Goal: Information Seeking & Learning: Get advice/opinions

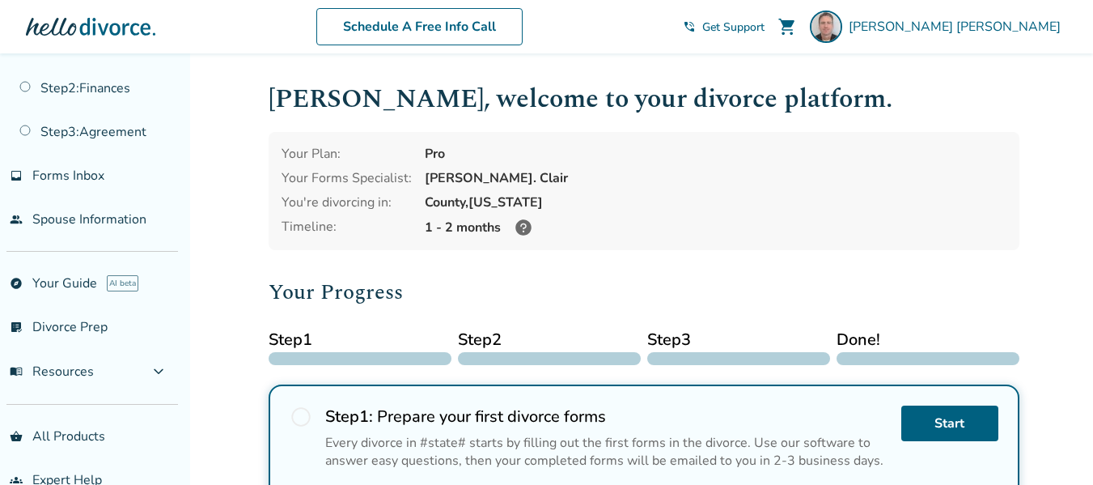
scroll to position [124, 0]
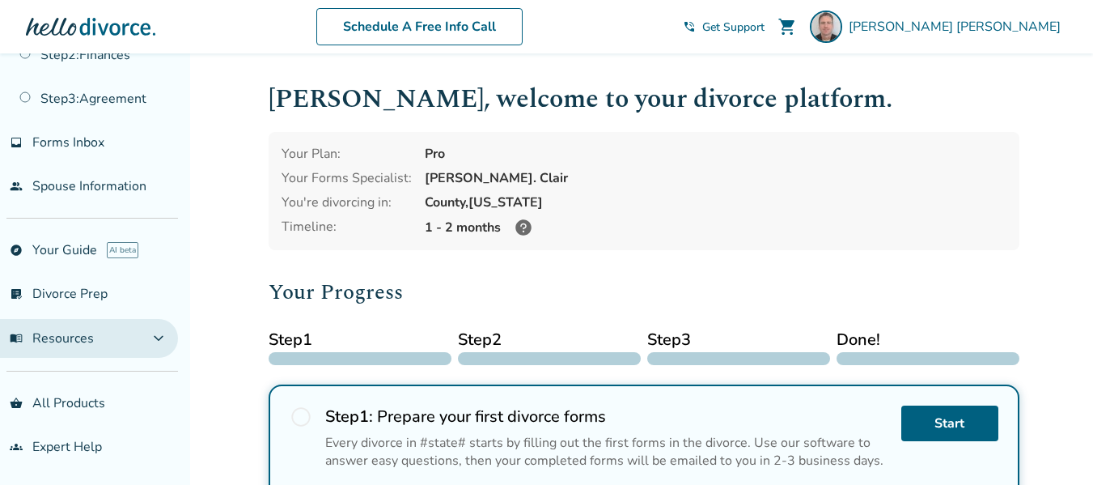
click at [164, 341] on span "expand_more" at bounding box center [158, 337] width 19 height 19
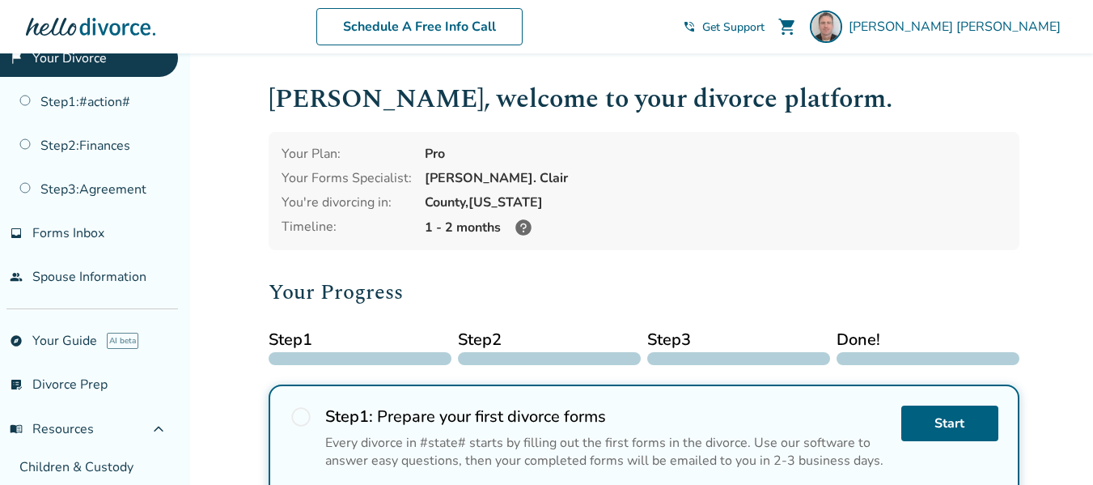
scroll to position [0, 0]
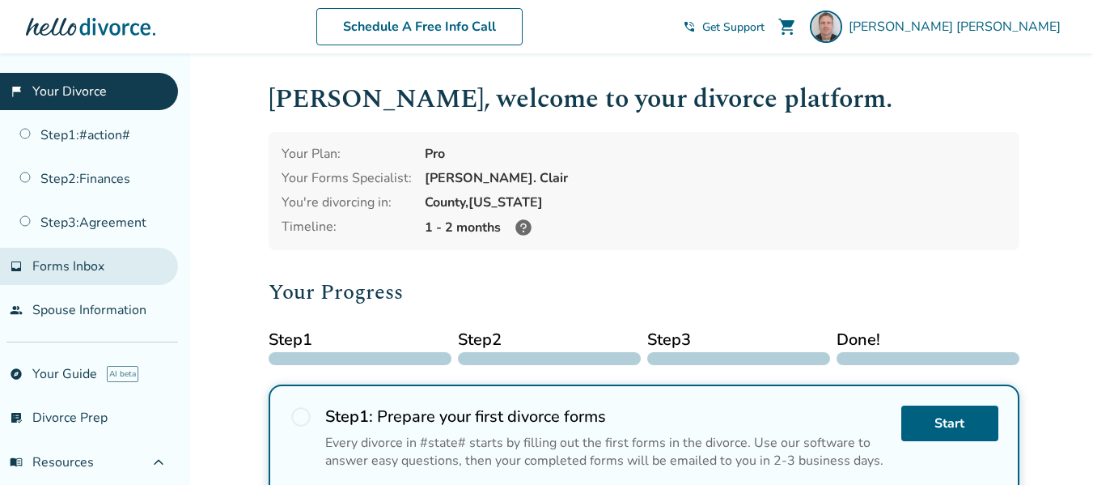
click at [83, 267] on span "Forms Inbox" at bounding box center [68, 266] width 72 height 18
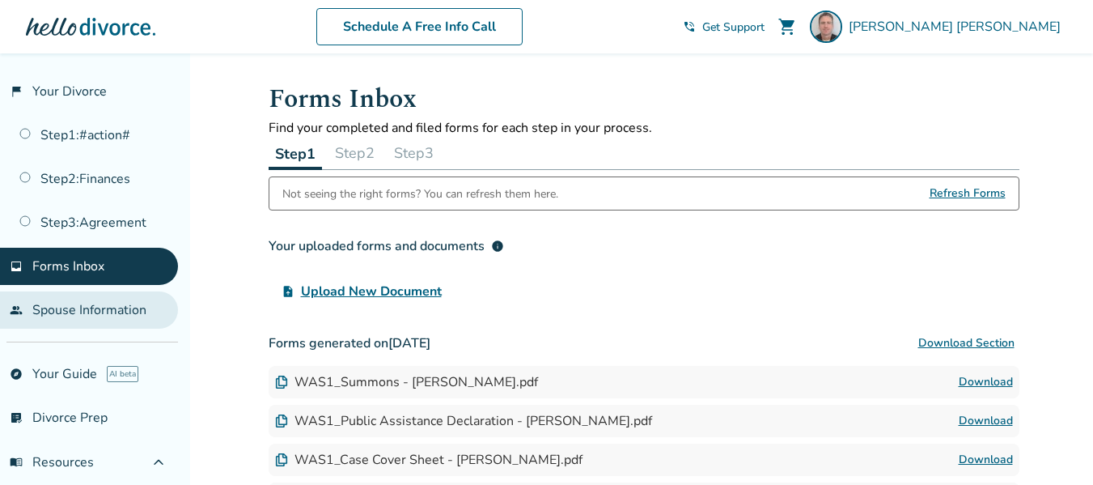
click at [85, 303] on link "people Spouse Information" at bounding box center [89, 309] width 178 height 37
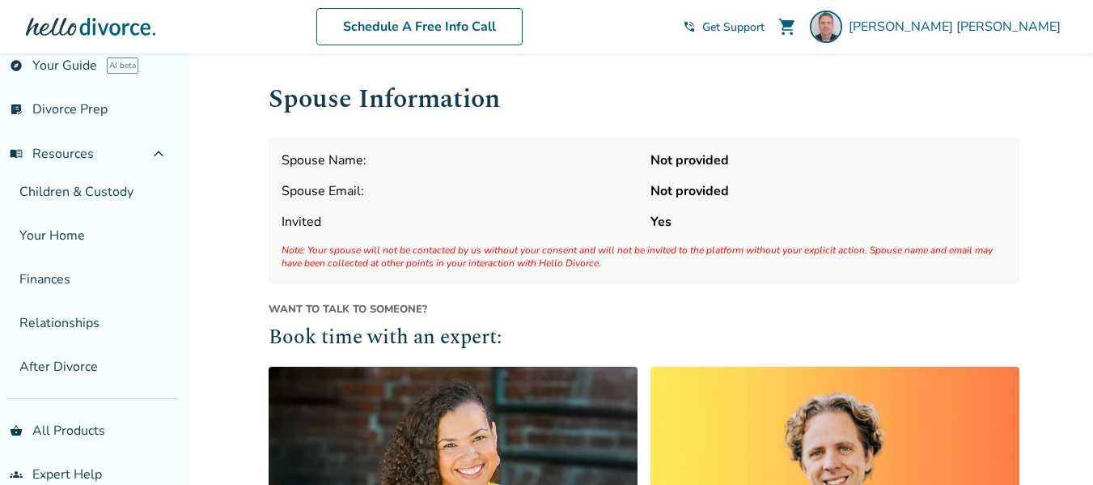
scroll to position [336, 0]
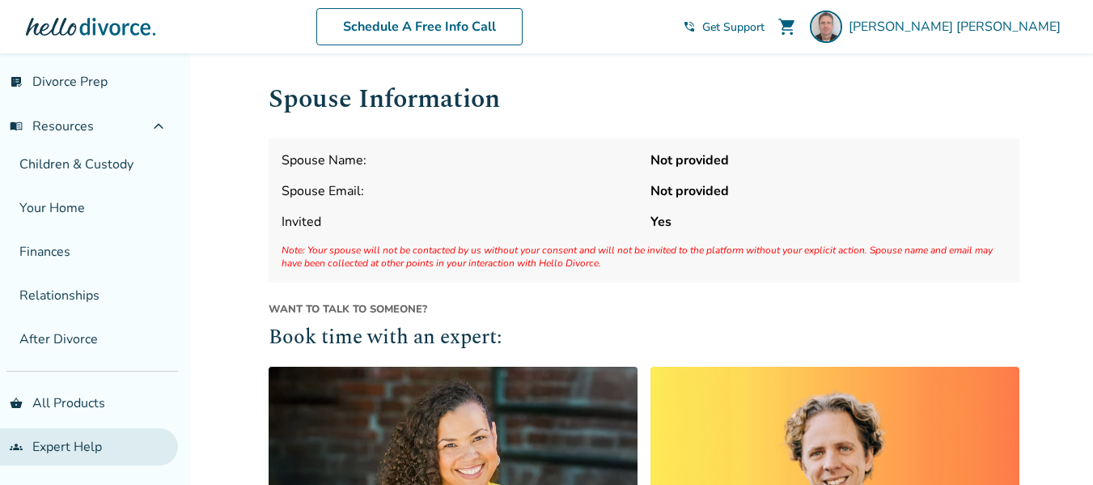
click at [74, 446] on link "groups Expert Help" at bounding box center [89, 446] width 178 height 37
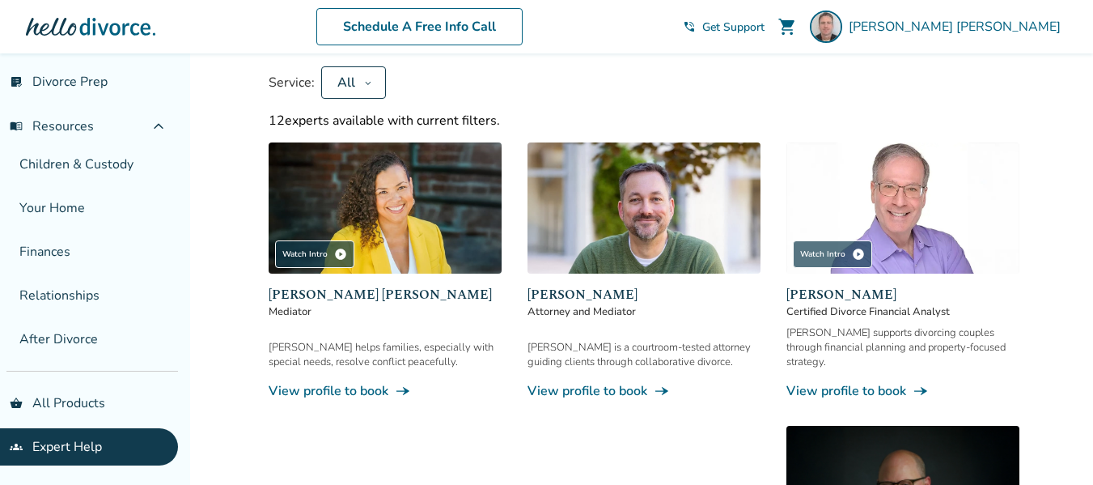
scroll to position [35, 0]
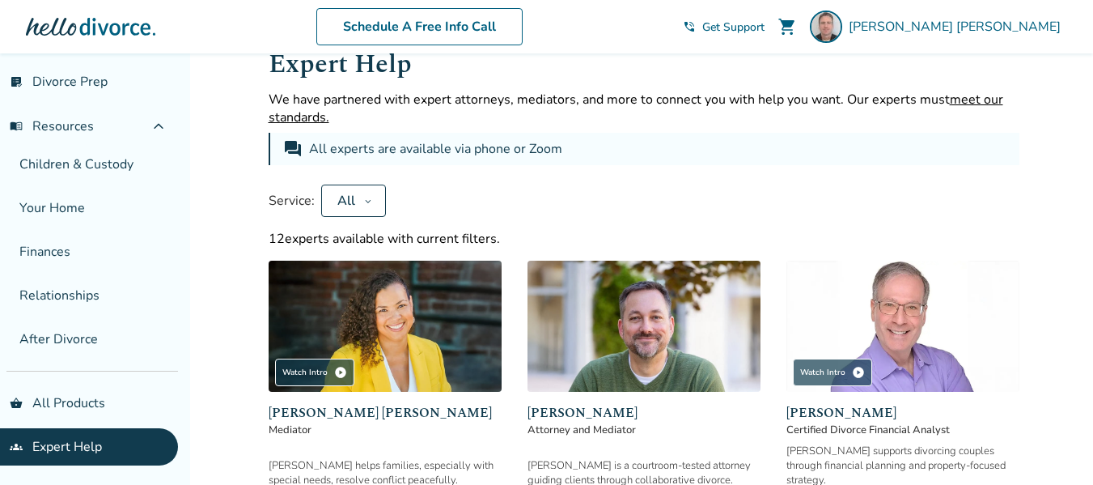
click at [360, 198] on button "All" at bounding box center [353, 200] width 65 height 32
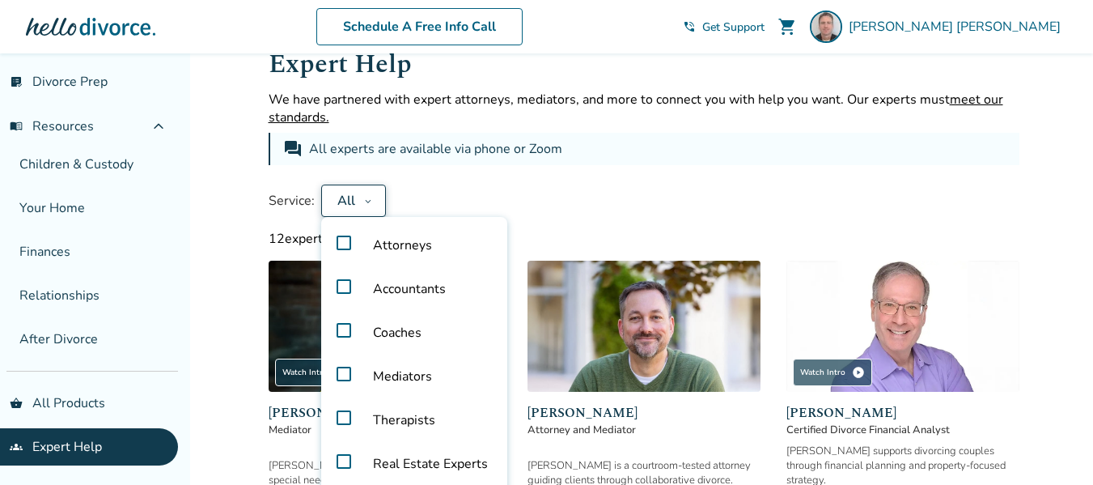
click at [375, 243] on span "Attorneys" at bounding box center [402, 245] width 85 height 44
click at [604, 206] on div "Service: Attorneys Attorneys Accountants Coaches Mediators Therapists Real Esta…" at bounding box center [644, 200] width 751 height 32
click at [977, 197] on div "Service: Attorneys Attorneys Accountants Coaches Mediators Therapists Real Esta…" at bounding box center [644, 200] width 751 height 32
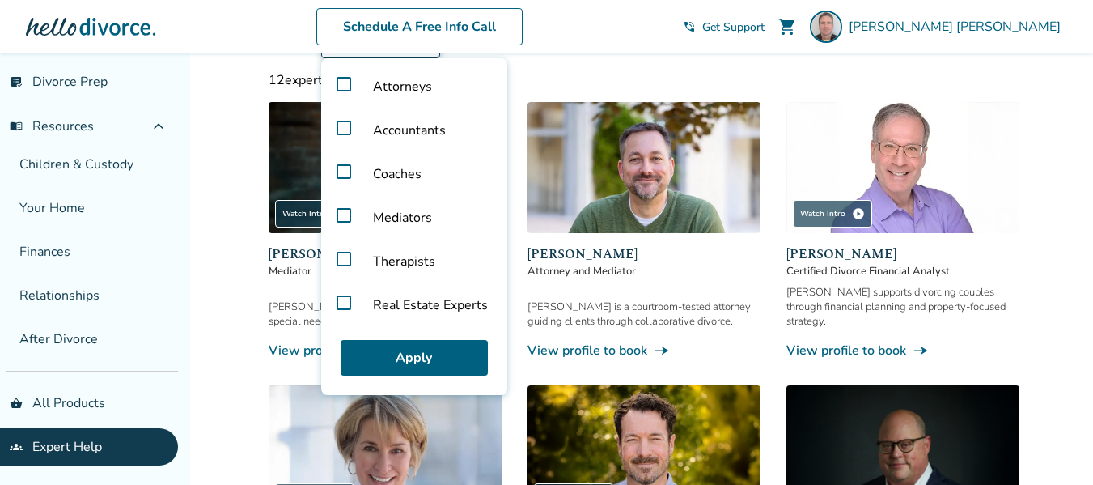
scroll to position [226, 0]
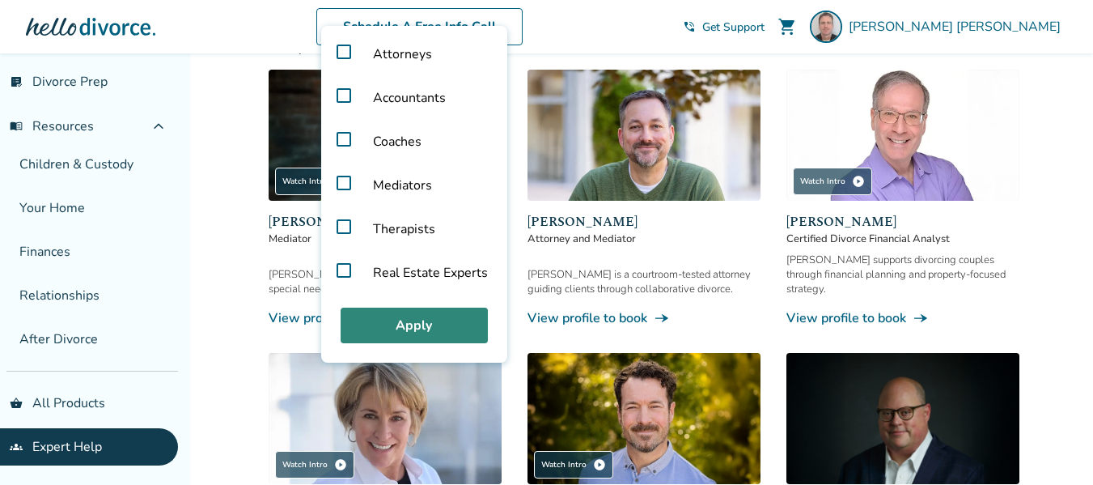
click at [423, 324] on button "Apply" at bounding box center [414, 325] width 147 height 36
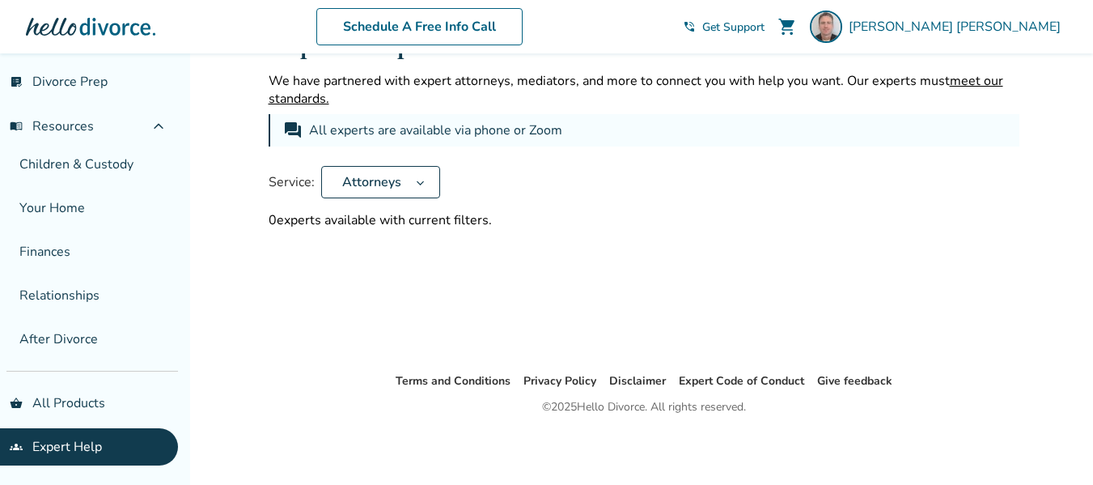
scroll to position [53, 0]
click at [395, 182] on span "Attorneys" at bounding box center [372, 182] width 72 height 18
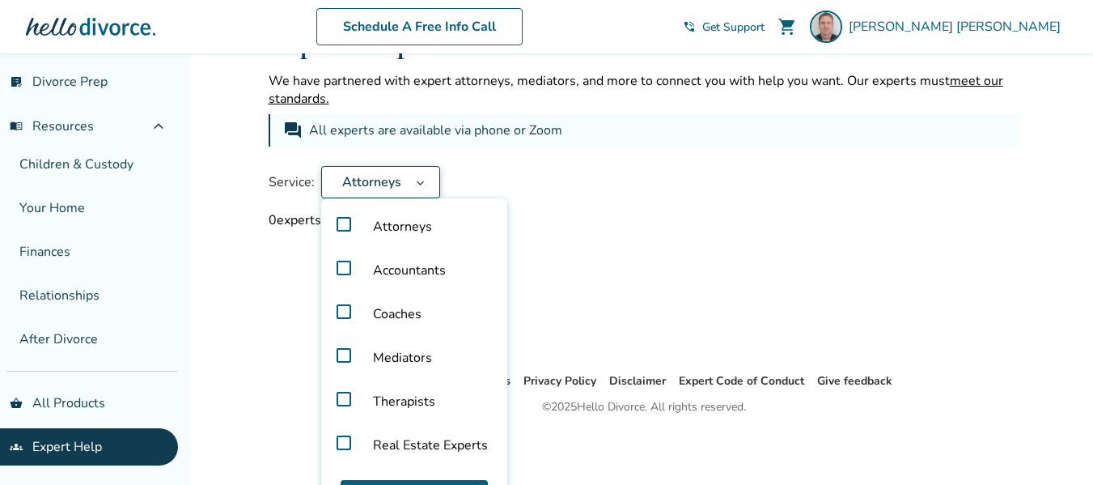
click at [341, 225] on label "Attorneys" at bounding box center [414, 227] width 173 height 44
click at [334, 191] on button "All" at bounding box center [353, 182] width 65 height 32
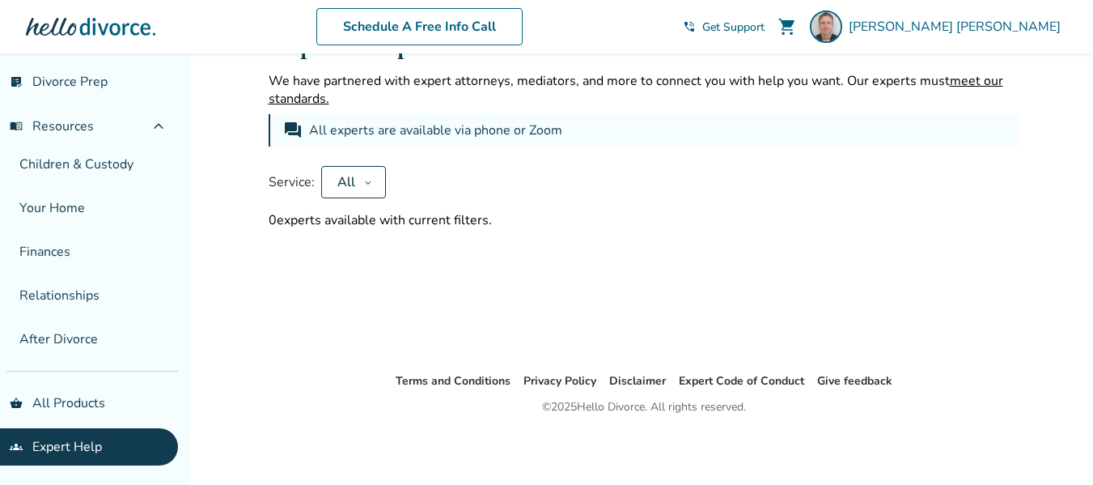
click at [334, 191] on button "All" at bounding box center [353, 182] width 65 height 32
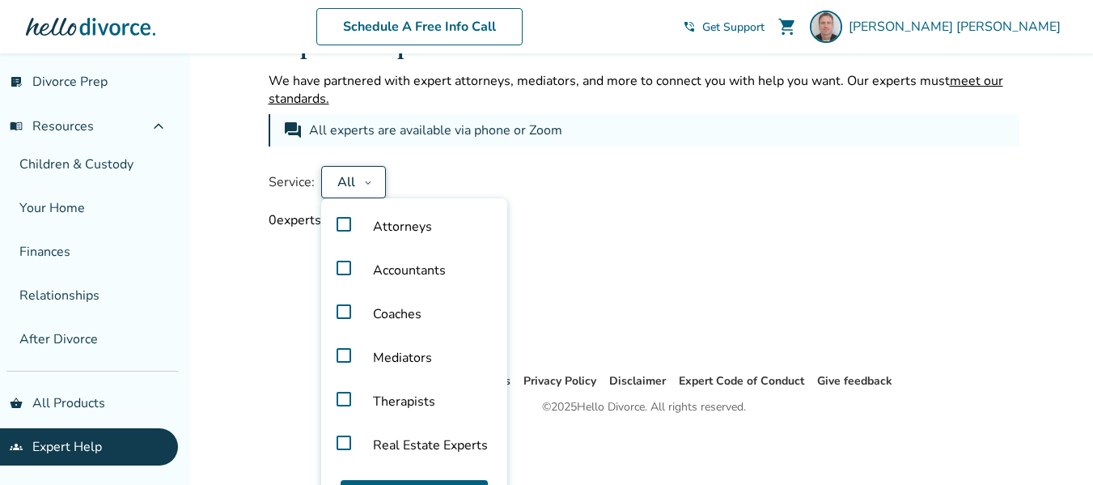
click at [336, 218] on label "Attorneys" at bounding box center [414, 227] width 173 height 44
click at [341, 316] on label "Coaches" at bounding box center [414, 314] width 173 height 44
click at [336, 353] on label "Mediators" at bounding box center [414, 358] width 173 height 44
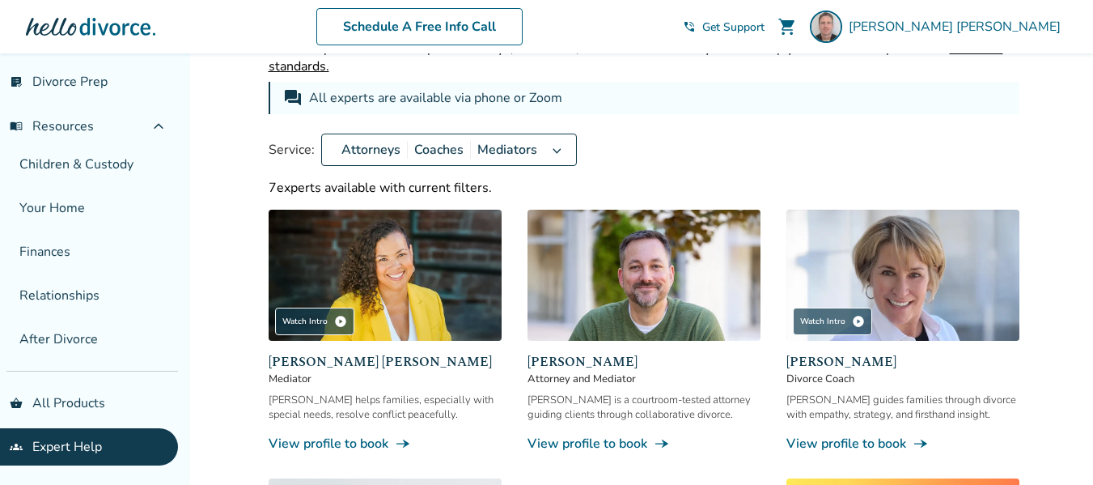
scroll to position [0, 0]
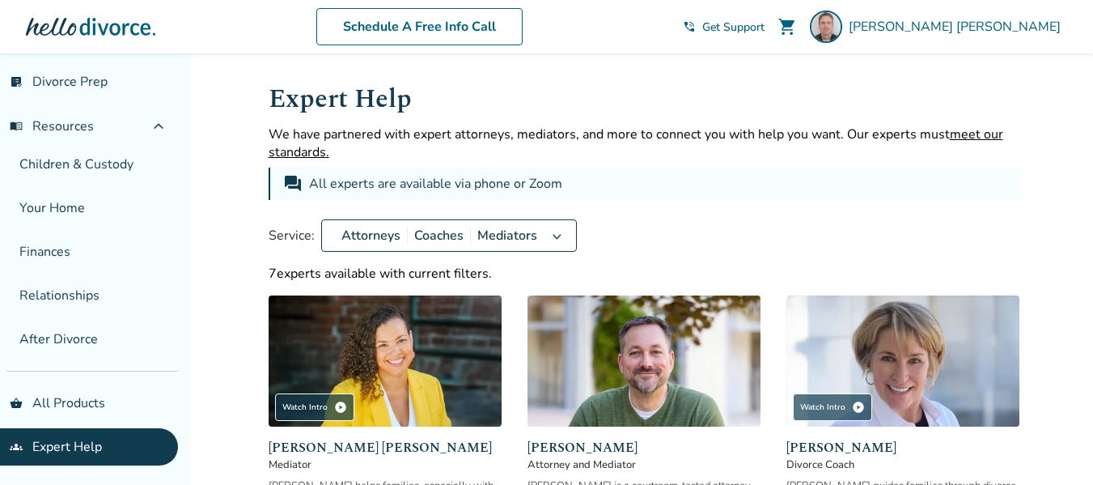
click at [574, 240] on div "Service: Attorneys Coaches Mediators" at bounding box center [644, 235] width 751 height 32
click at [551, 238] on icon at bounding box center [557, 235] width 12 height 13
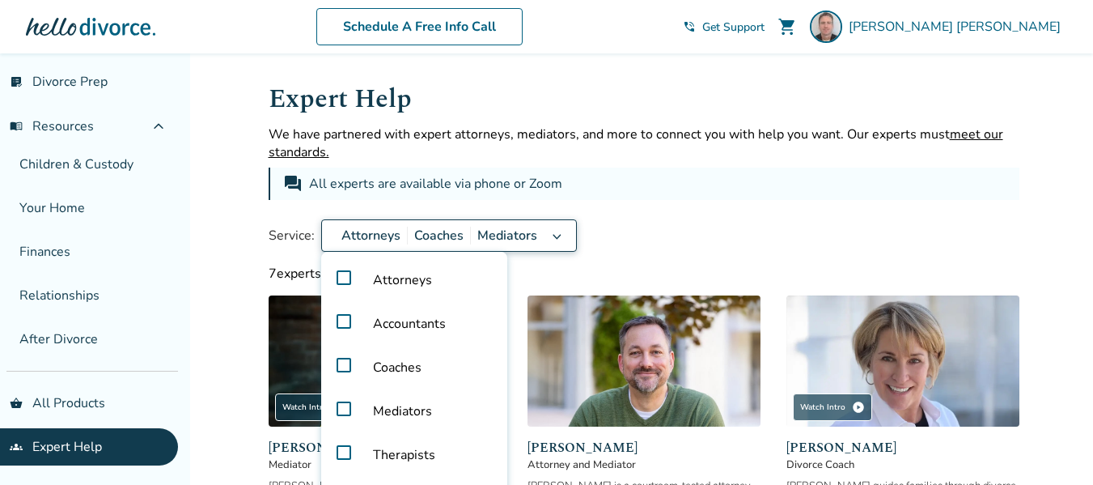
scroll to position [127, 0]
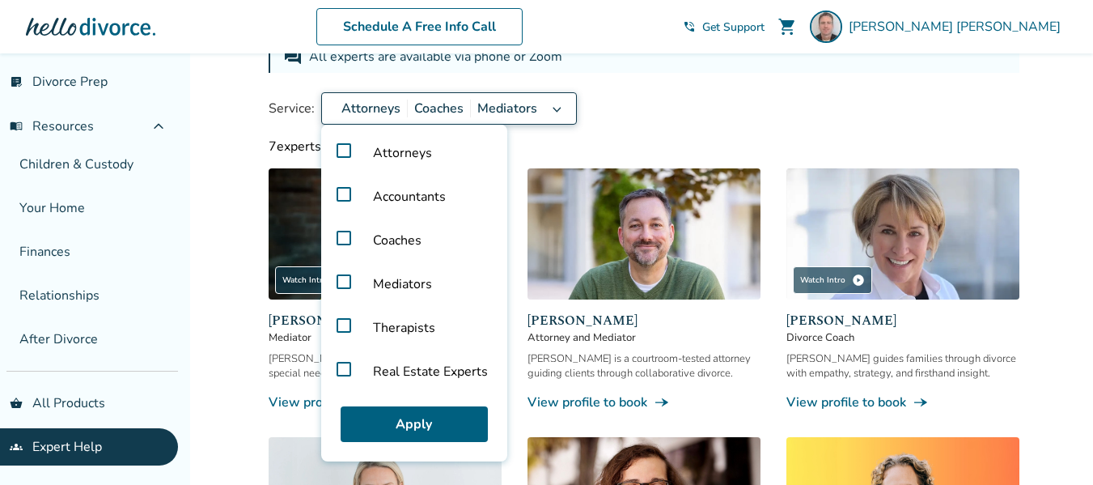
click at [344, 283] on label "Mediators" at bounding box center [414, 284] width 173 height 44
click at [338, 235] on label "Coaches" at bounding box center [414, 240] width 173 height 44
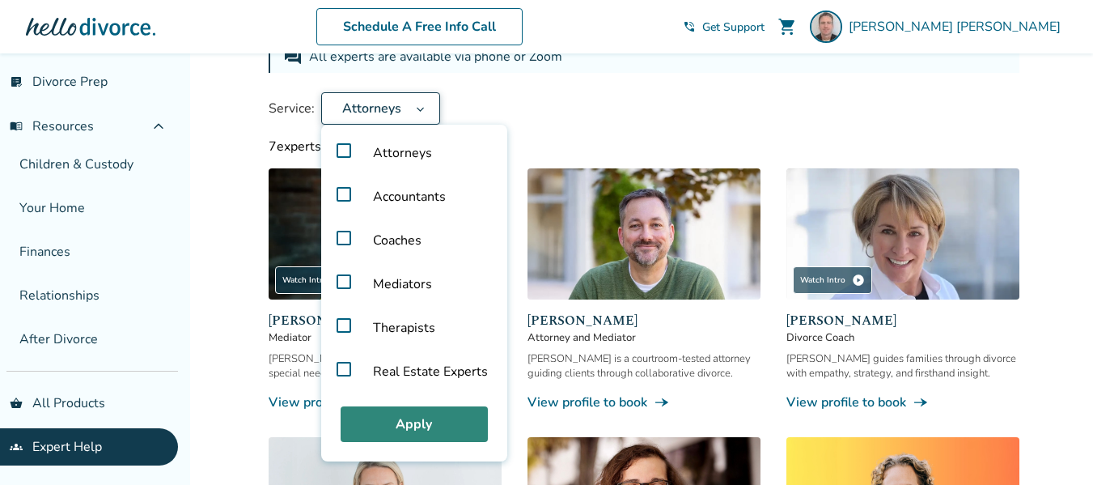
click at [408, 428] on button "Apply" at bounding box center [414, 424] width 147 height 36
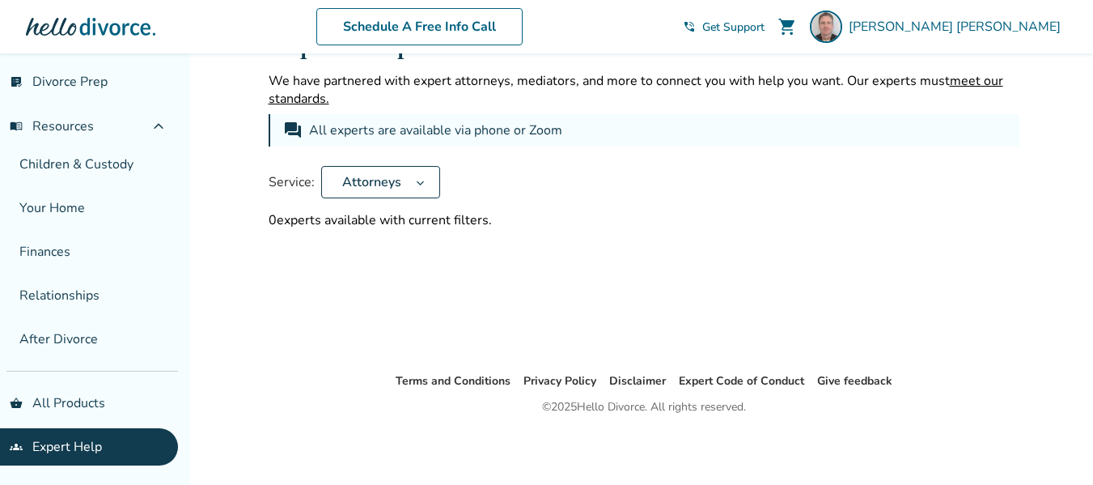
scroll to position [53, 0]
click at [411, 189] on button "Attorneys" at bounding box center [380, 182] width 119 height 32
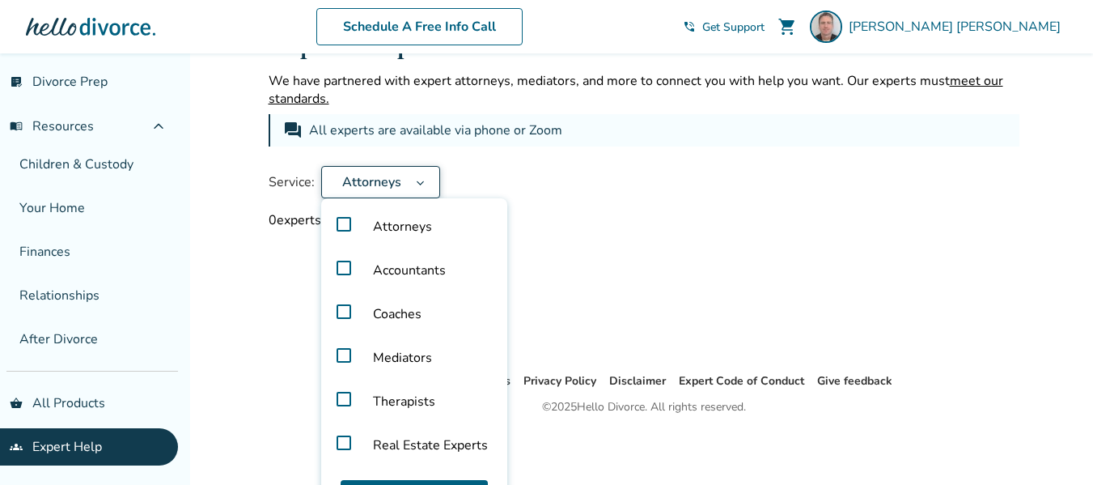
click at [334, 359] on label "Mediators" at bounding box center [414, 358] width 173 height 44
click at [337, 316] on label "Coaches" at bounding box center [414, 314] width 173 height 44
click at [336, 447] on label "Real Estate Experts" at bounding box center [414, 445] width 173 height 44
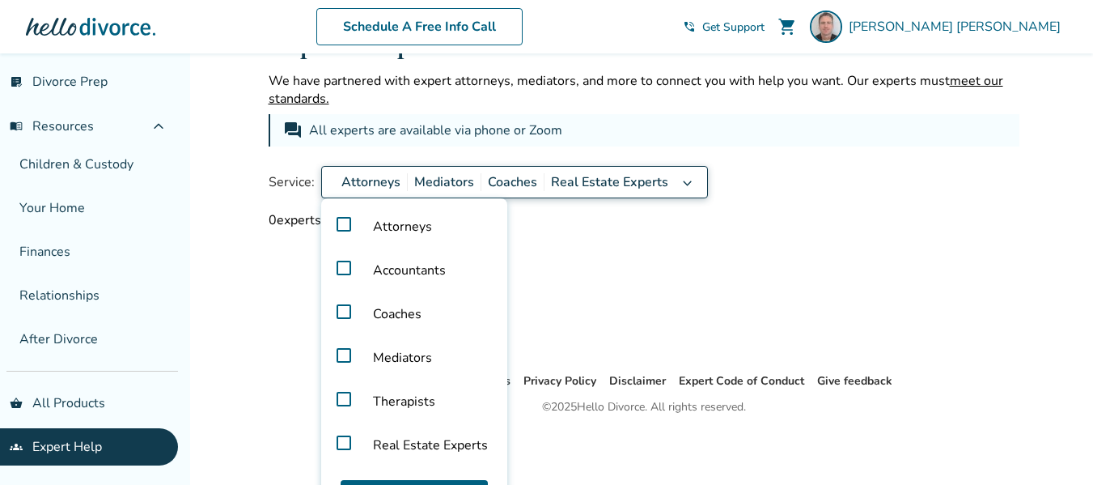
click at [340, 443] on label "Real Estate Experts" at bounding box center [414, 445] width 173 height 44
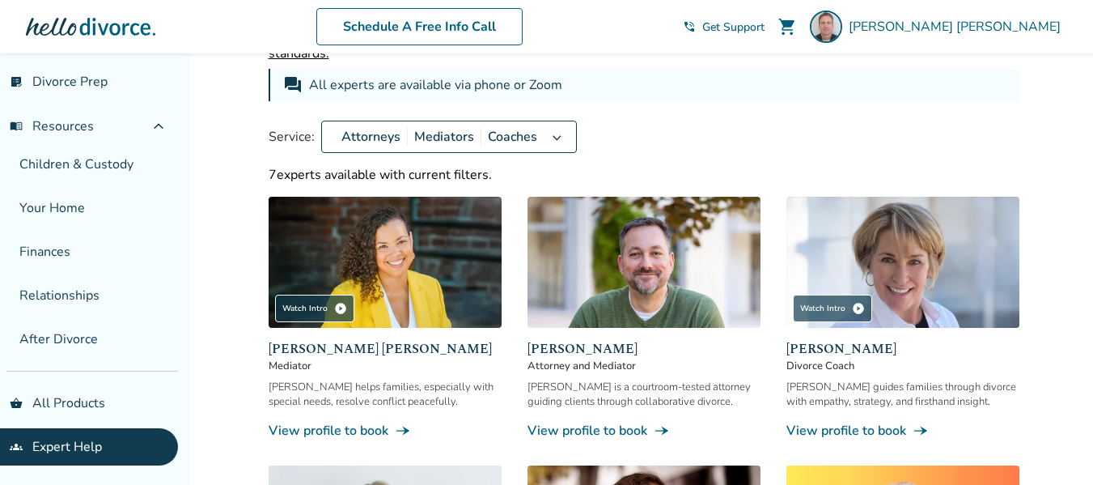
scroll to position [25, 0]
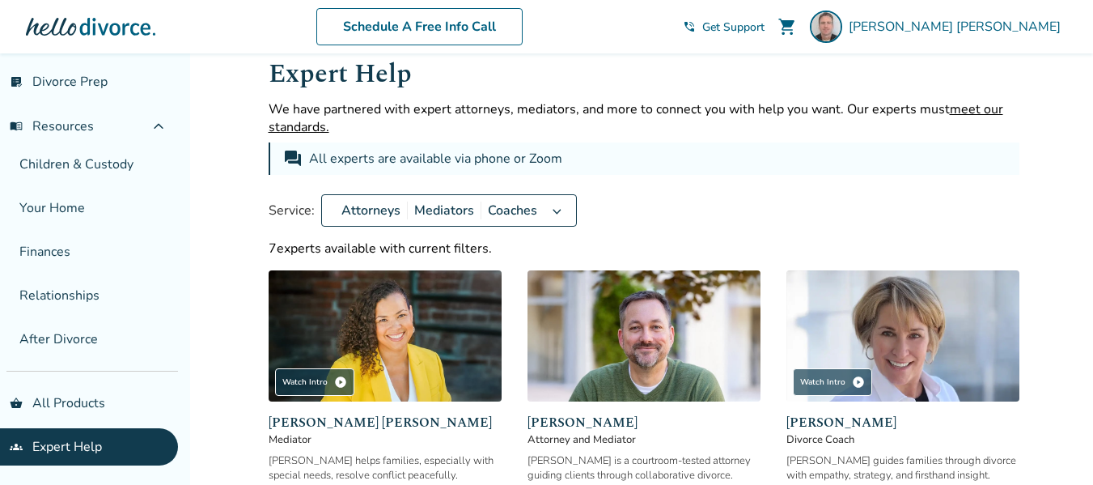
click at [559, 210] on icon at bounding box center [557, 210] width 12 height 13
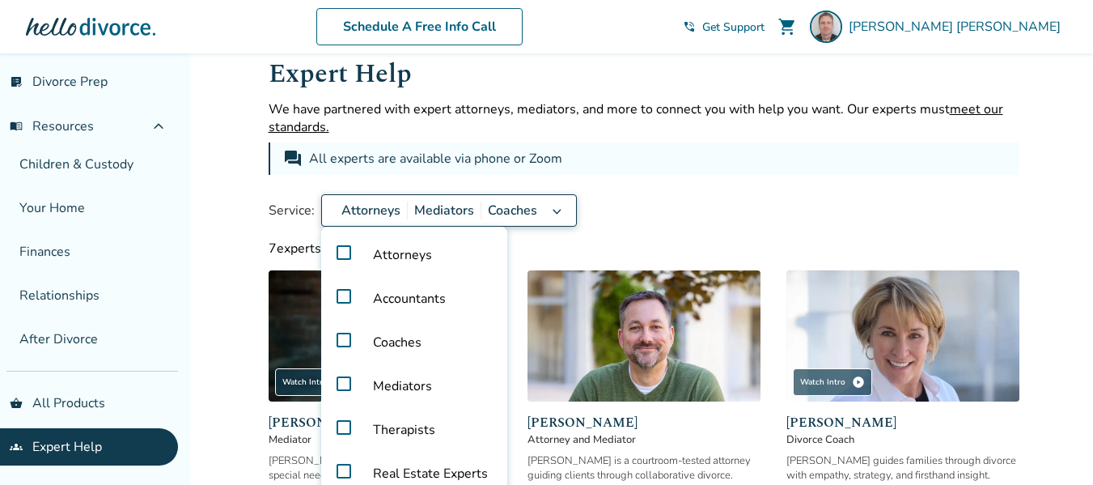
click at [334, 334] on label "Coaches" at bounding box center [414, 342] width 173 height 44
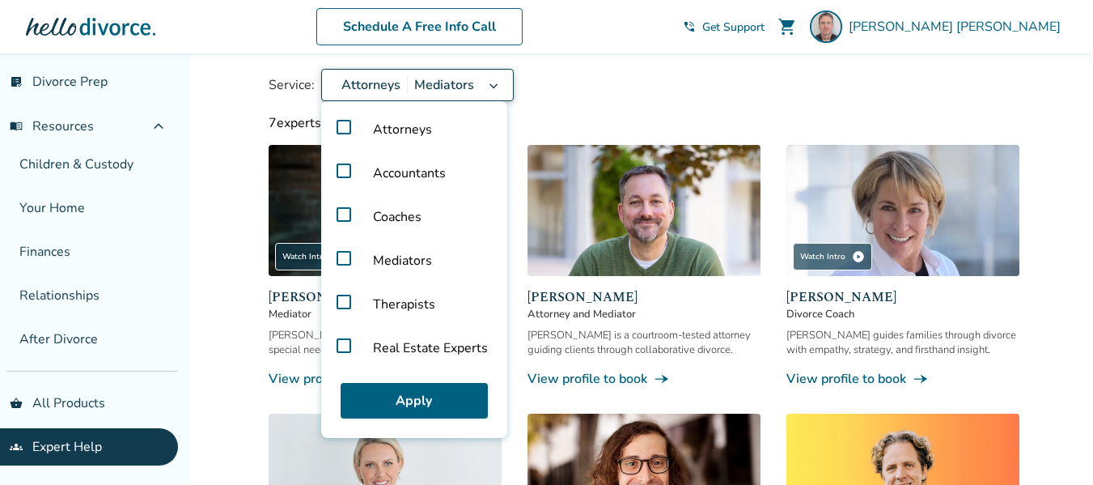
scroll to position [155, 0]
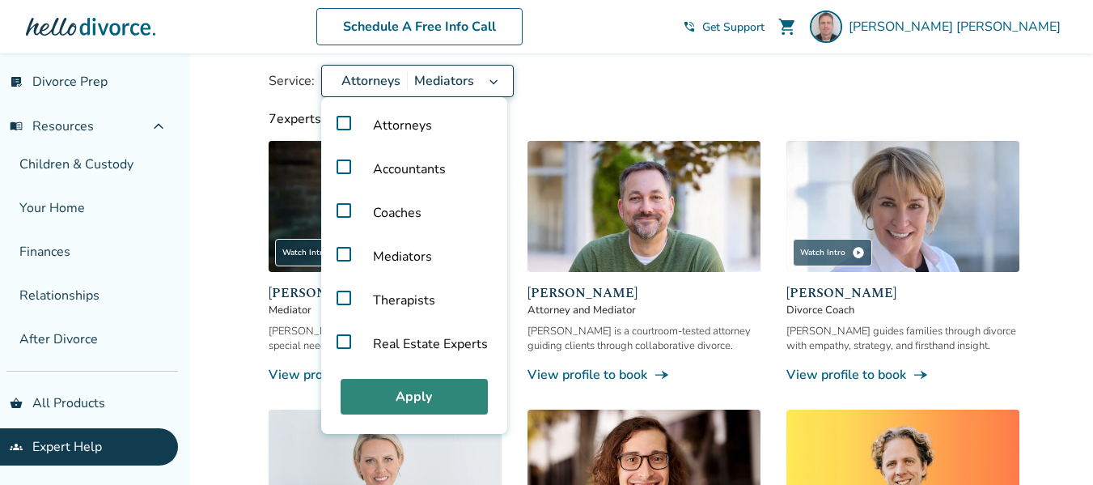
click at [410, 393] on button "Apply" at bounding box center [414, 397] width 147 height 36
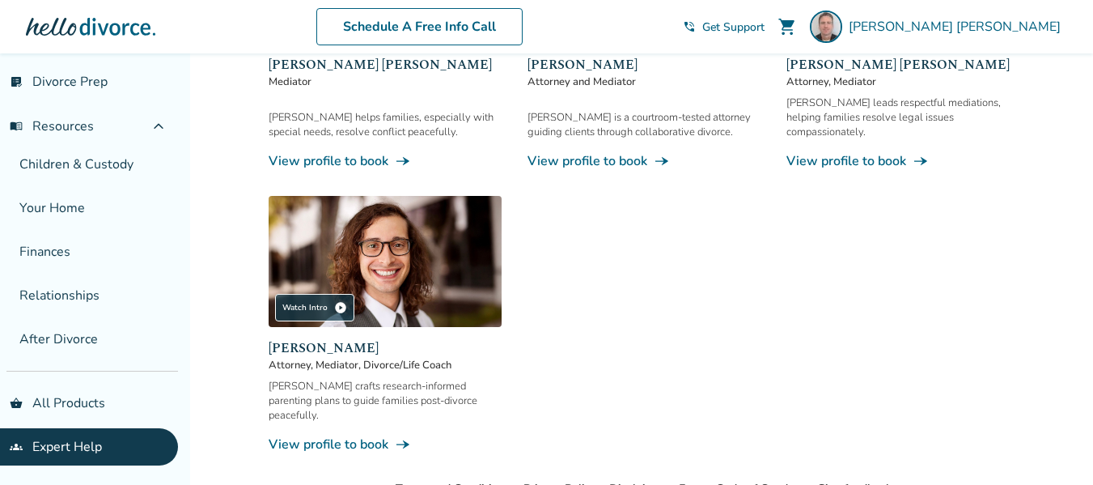
scroll to position [393, 0]
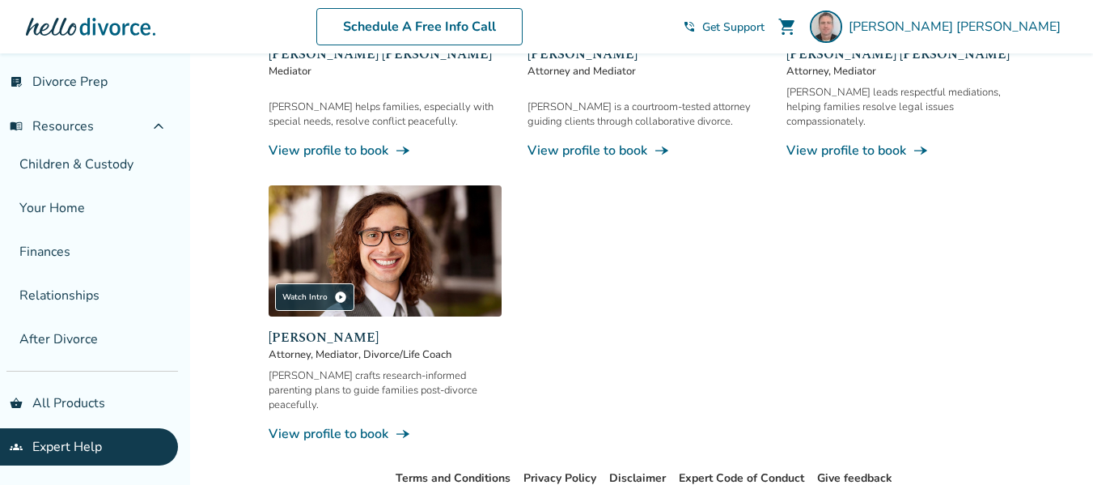
click at [299, 425] on link "View profile to book line_end_arrow_notch" at bounding box center [385, 434] width 233 height 18
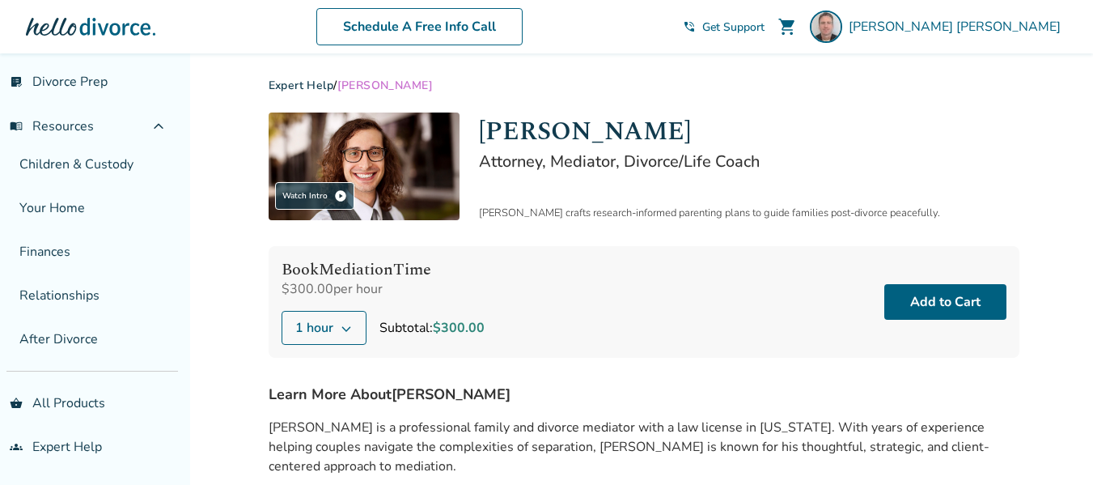
scroll to position [4, 0]
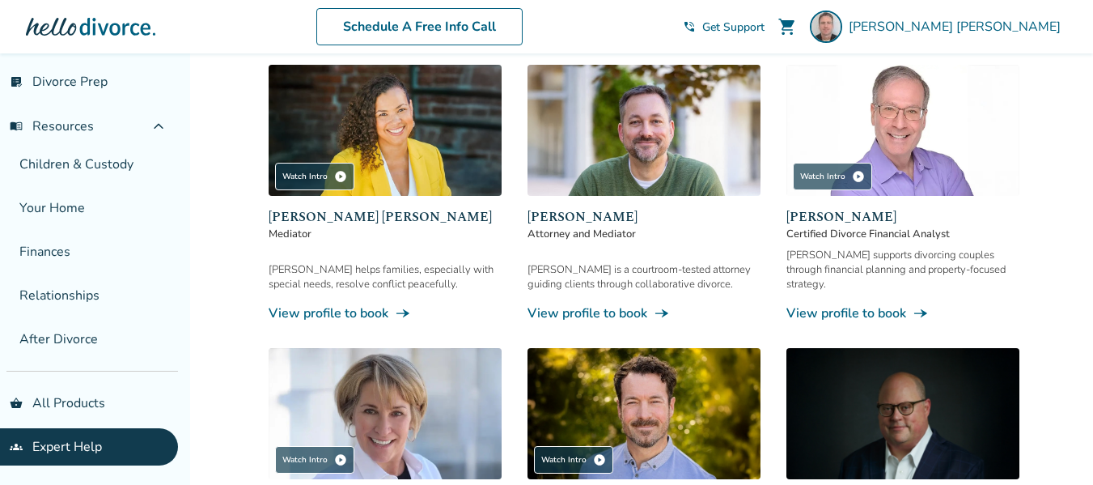
scroll to position [233, 0]
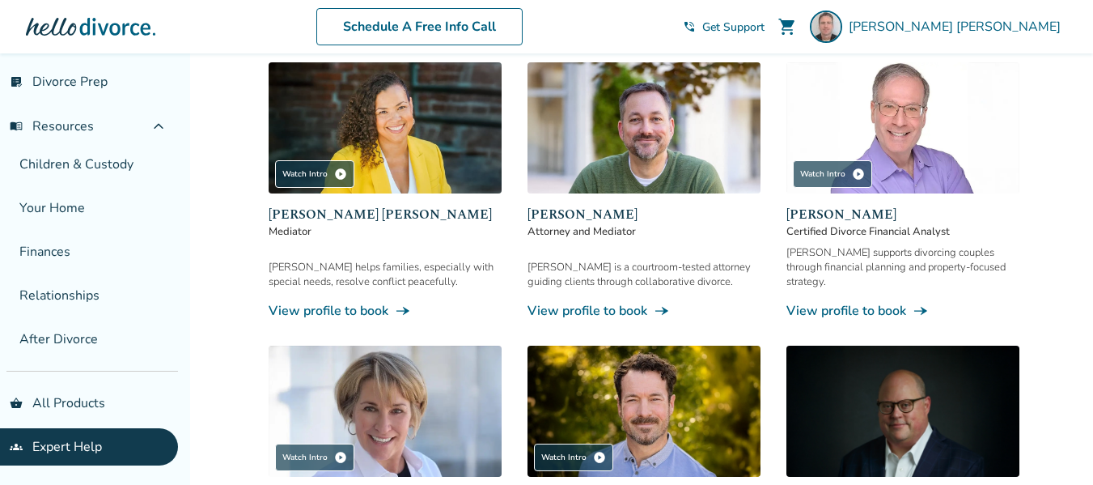
click at [555, 217] on span "[PERSON_NAME]" at bounding box center [644, 214] width 233 height 19
click at [560, 212] on span "[PERSON_NAME]" at bounding box center [644, 214] width 233 height 19
click at [573, 302] on link "View profile to book line_end_arrow_notch" at bounding box center [644, 311] width 233 height 18
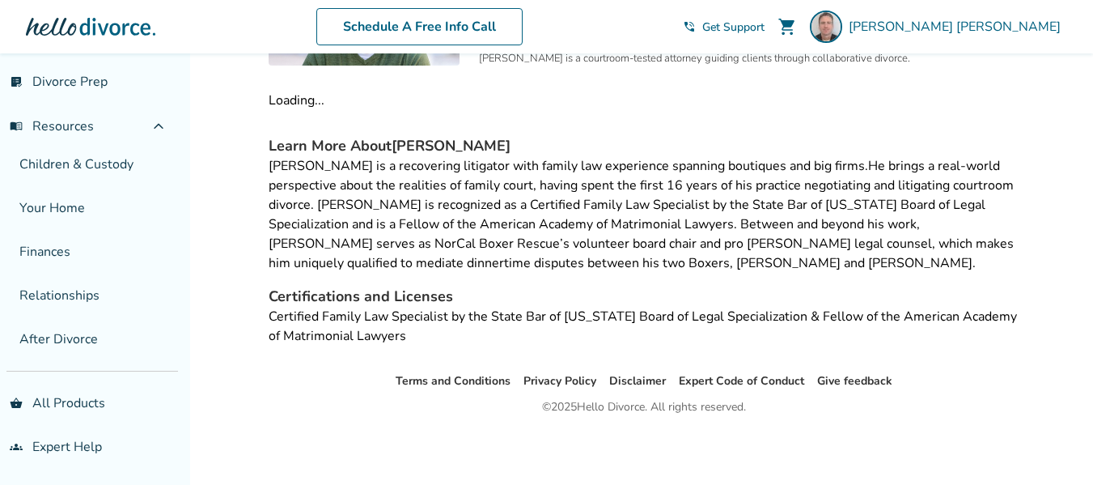
scroll to position [233, 0]
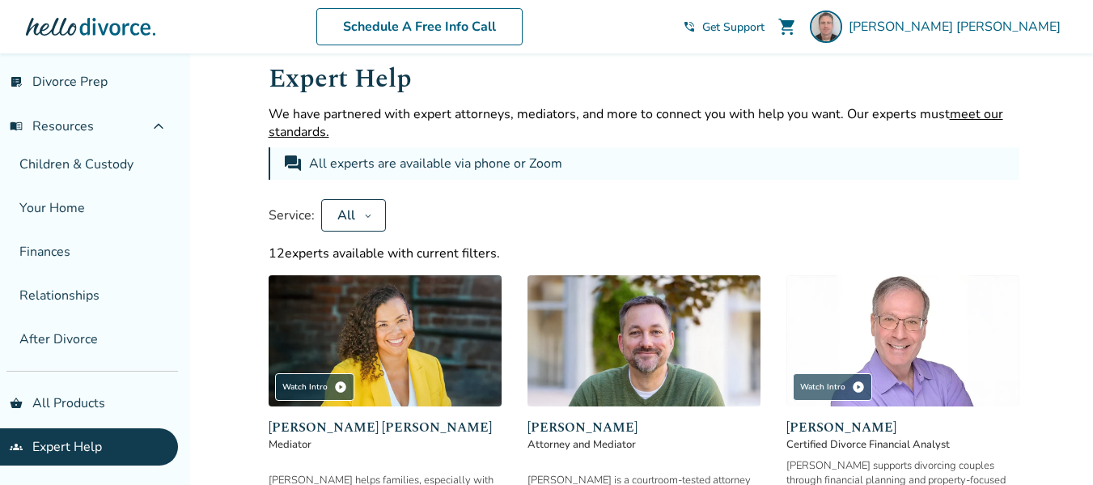
scroll to position [17, 0]
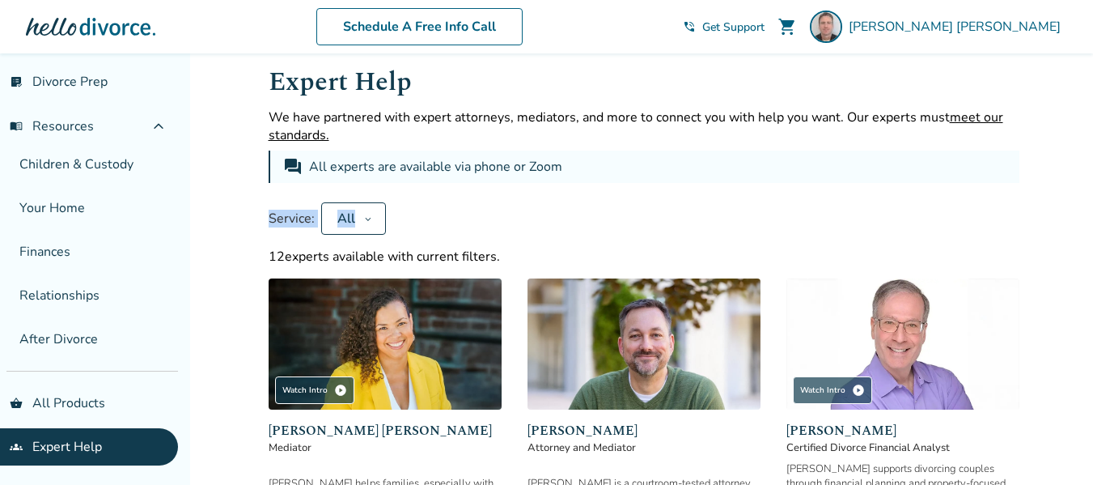
drag, startPoint x: 1088, startPoint y: 178, endPoint x: 1087, endPoint y: 210, distance: 31.6
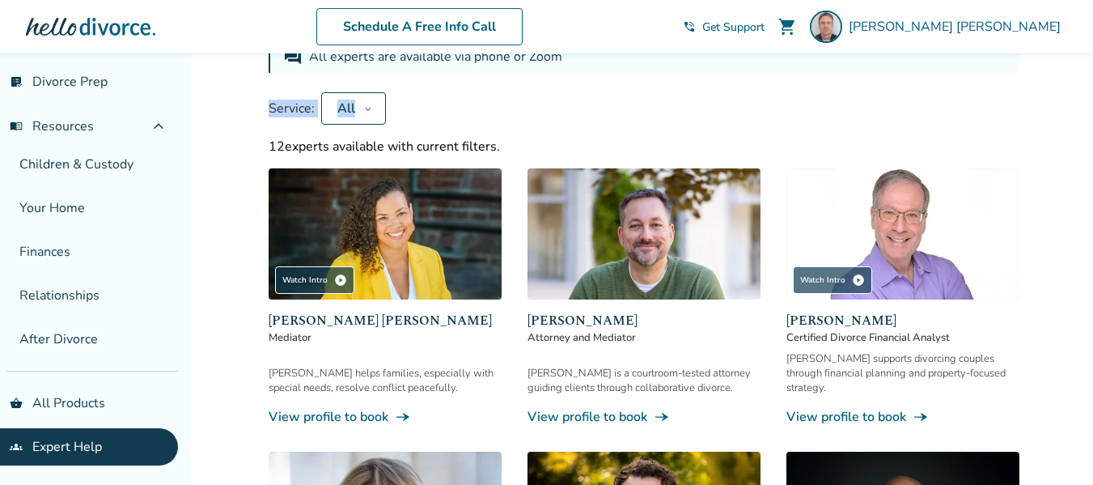
scroll to position [0, 0]
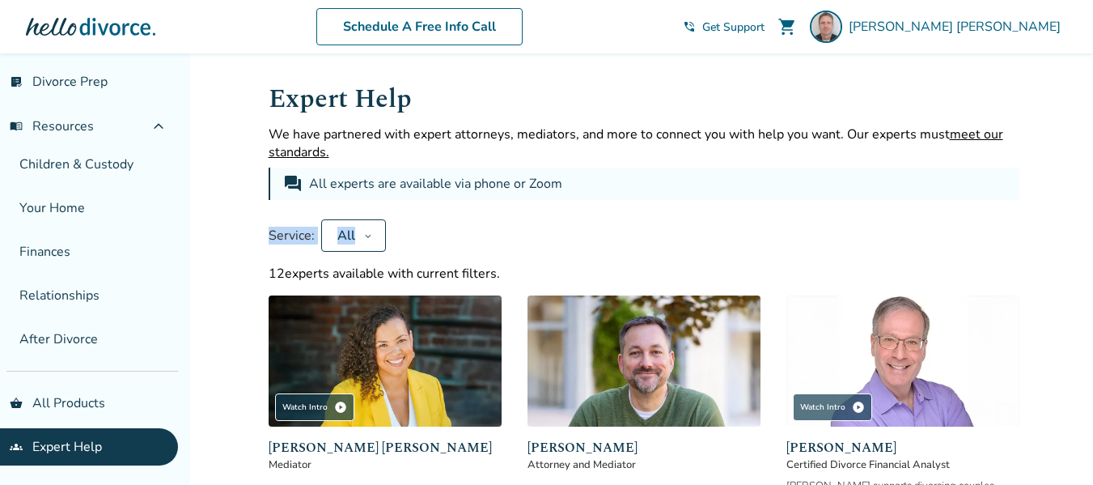
click at [53, 445] on link "groups Expert Help" at bounding box center [89, 446] width 178 height 37
click at [66, 404] on link "shopping_basket All Products" at bounding box center [89, 402] width 178 height 37
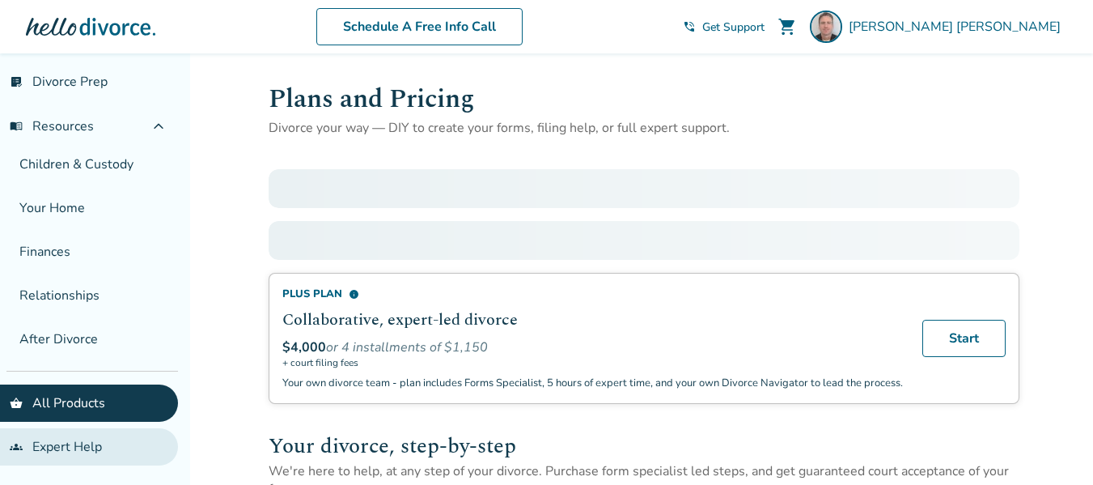
click at [56, 447] on link "groups Expert Help" at bounding box center [89, 446] width 178 height 37
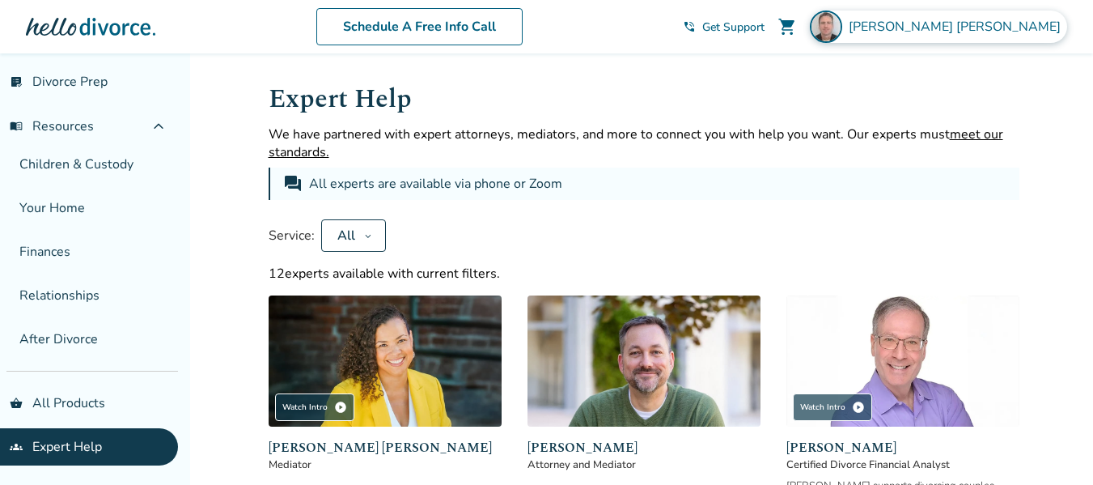
click at [1007, 31] on span "James Sjerven" at bounding box center [958, 27] width 218 height 18
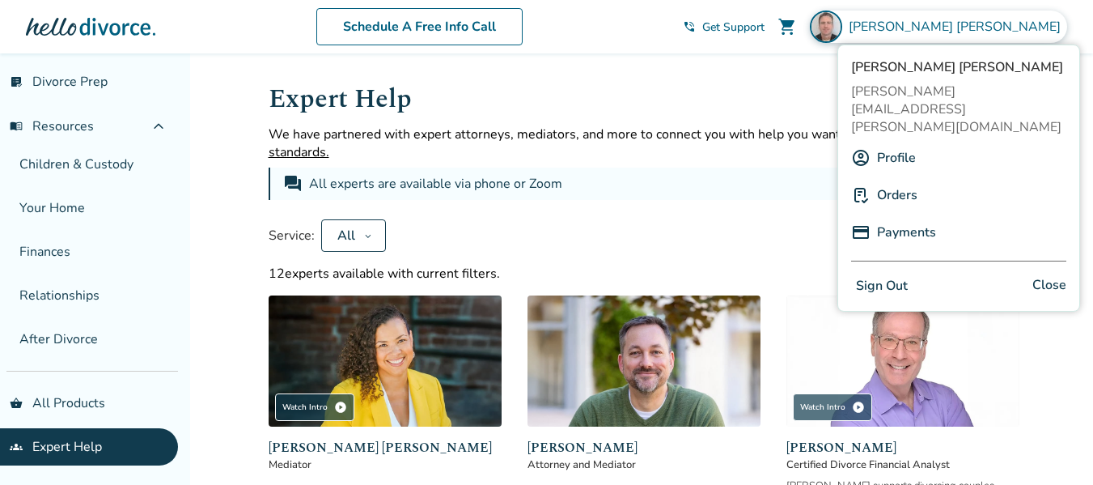
click at [657, 195] on div "forum All experts are available via phone or Zoom" at bounding box center [644, 183] width 751 height 32
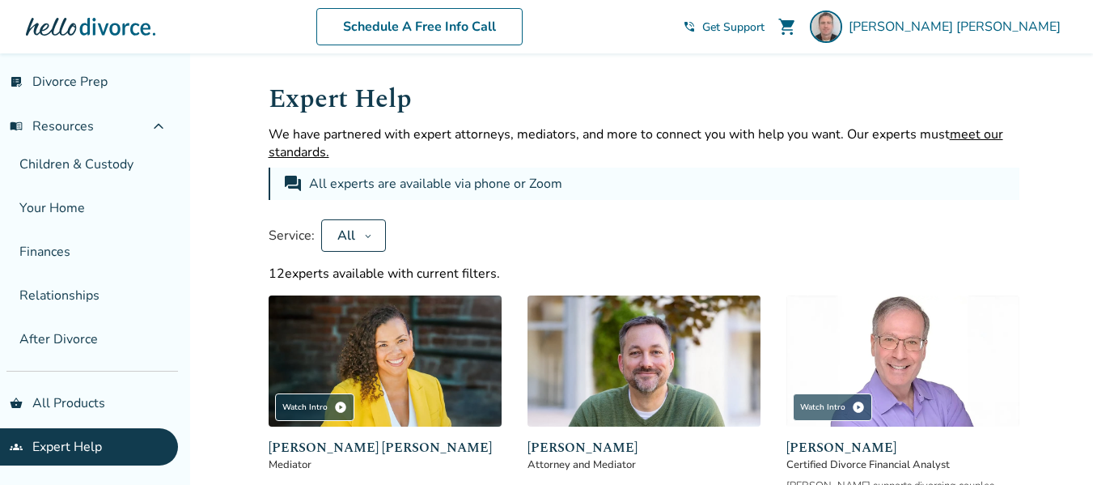
click at [348, 246] on button "All" at bounding box center [353, 235] width 65 height 32
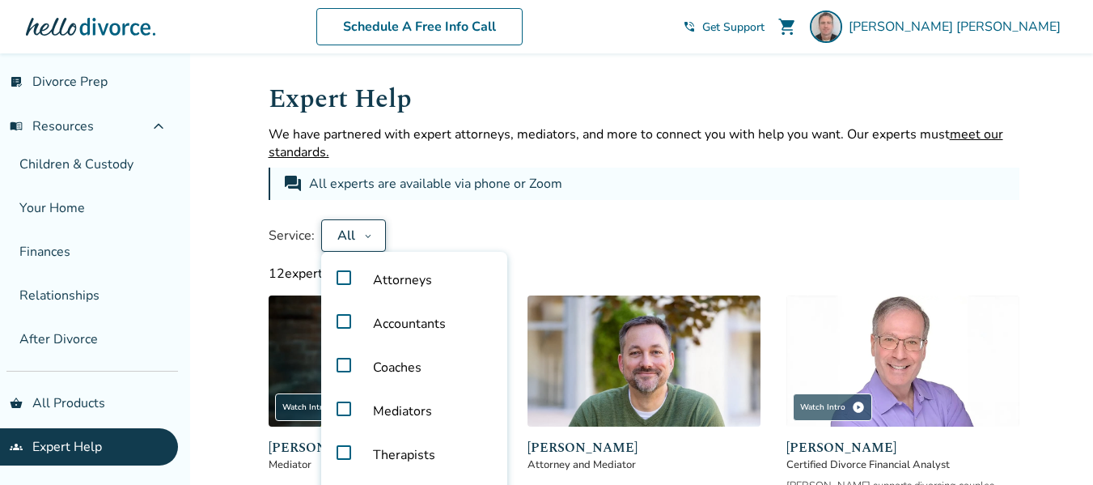
click at [345, 271] on label "Attorneys" at bounding box center [414, 280] width 173 height 44
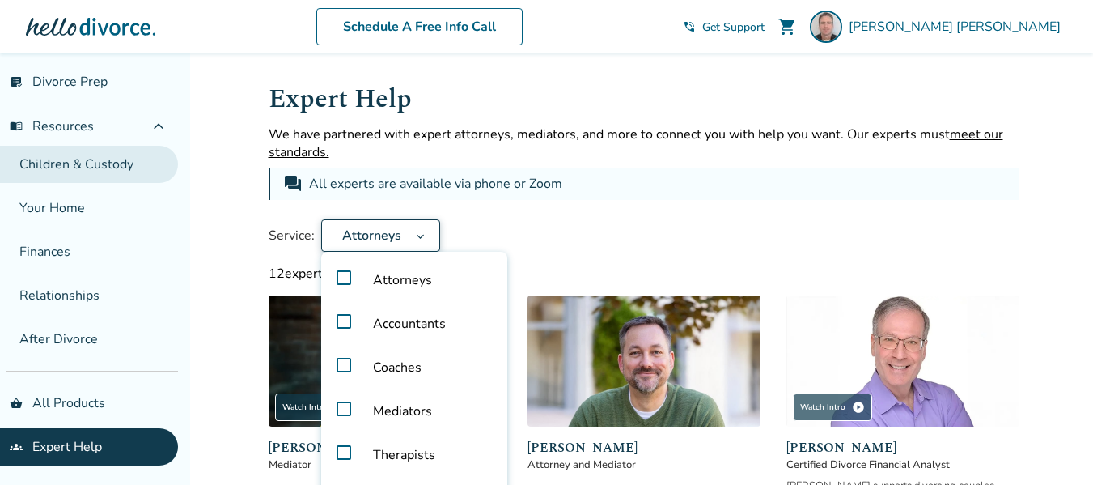
click at [74, 170] on link "Children & Custody" at bounding box center [89, 164] width 178 height 37
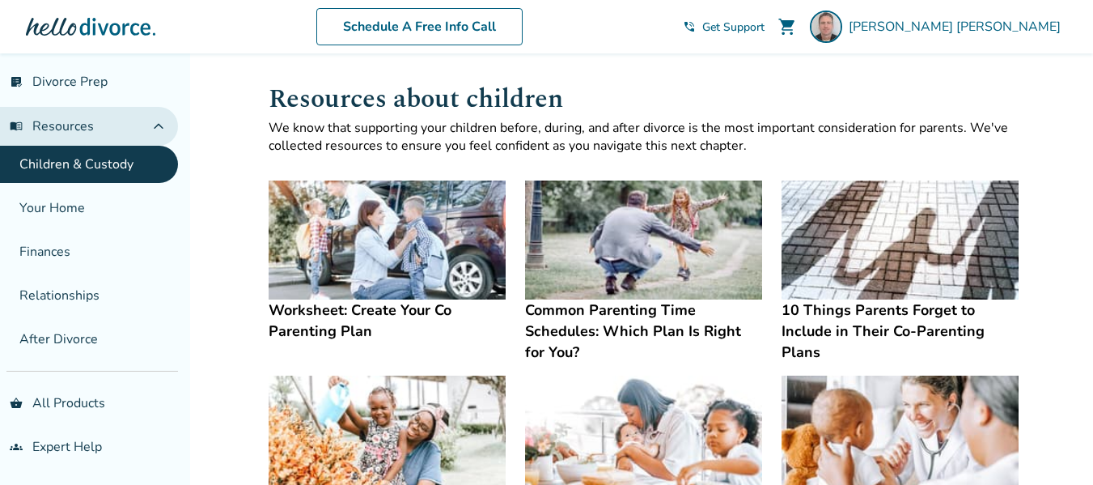
click at [65, 129] on span "menu_book Resources" at bounding box center [52, 126] width 84 height 18
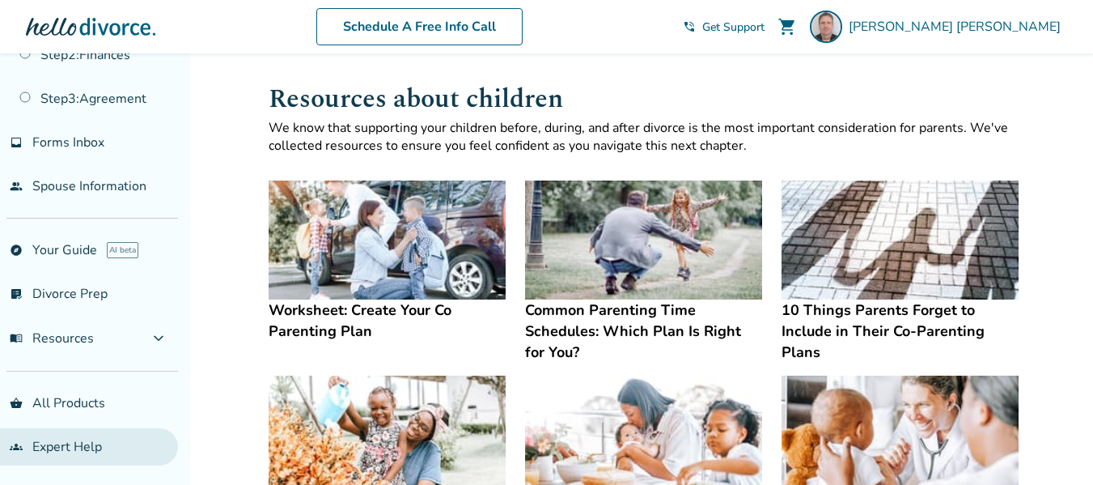
click at [66, 453] on link "groups Expert Help" at bounding box center [89, 446] width 178 height 37
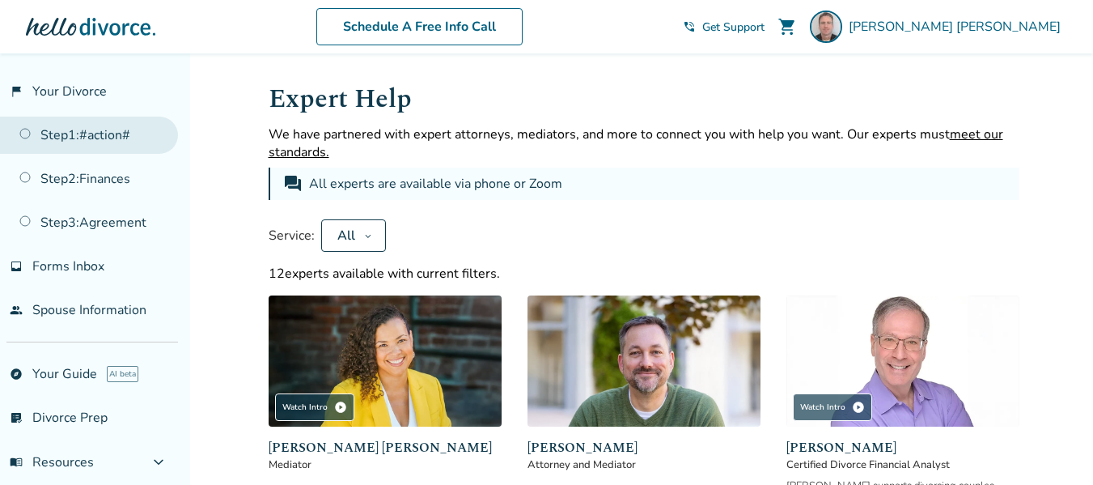
click at [95, 135] on link "Step 1 : #action#" at bounding box center [89, 135] width 178 height 37
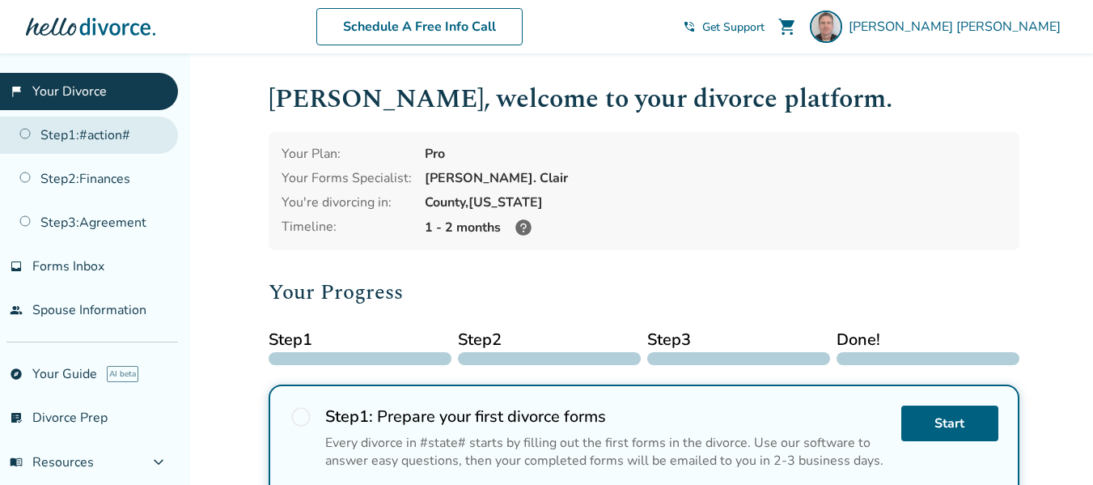
scroll to position [79, 0]
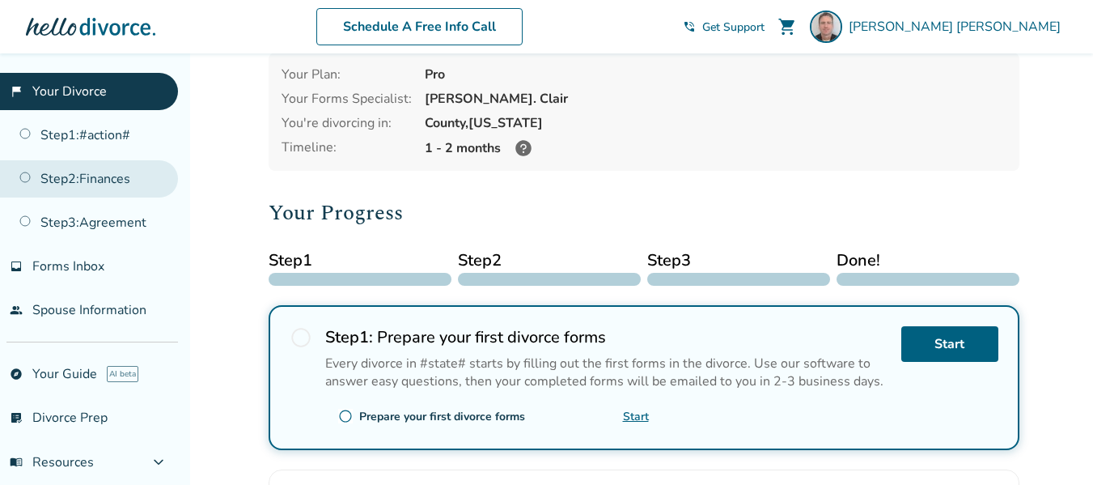
click at [93, 183] on link "Step 2 : Finances" at bounding box center [89, 178] width 178 height 37
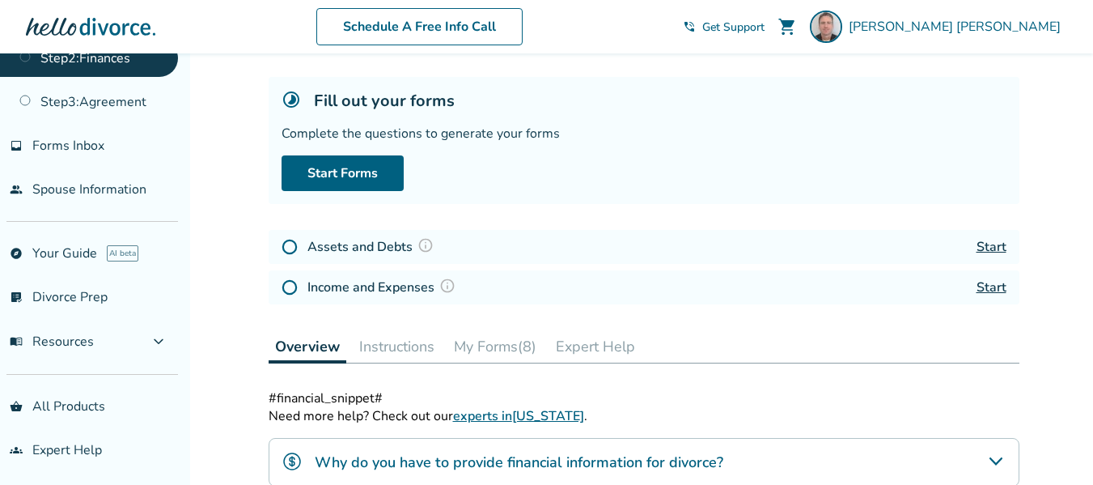
scroll to position [124, 0]
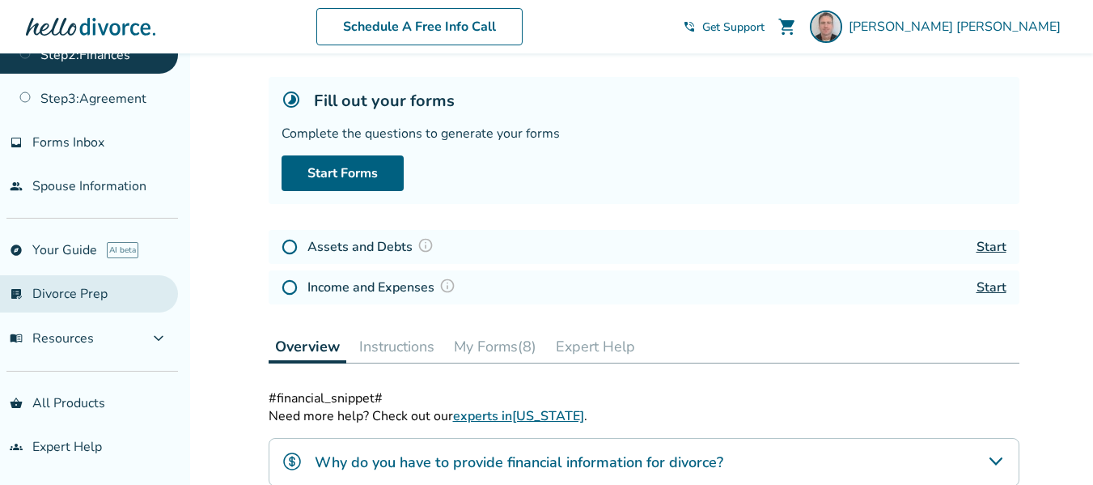
click at [66, 294] on link "list_alt_check Divorce Prep" at bounding box center [89, 293] width 178 height 37
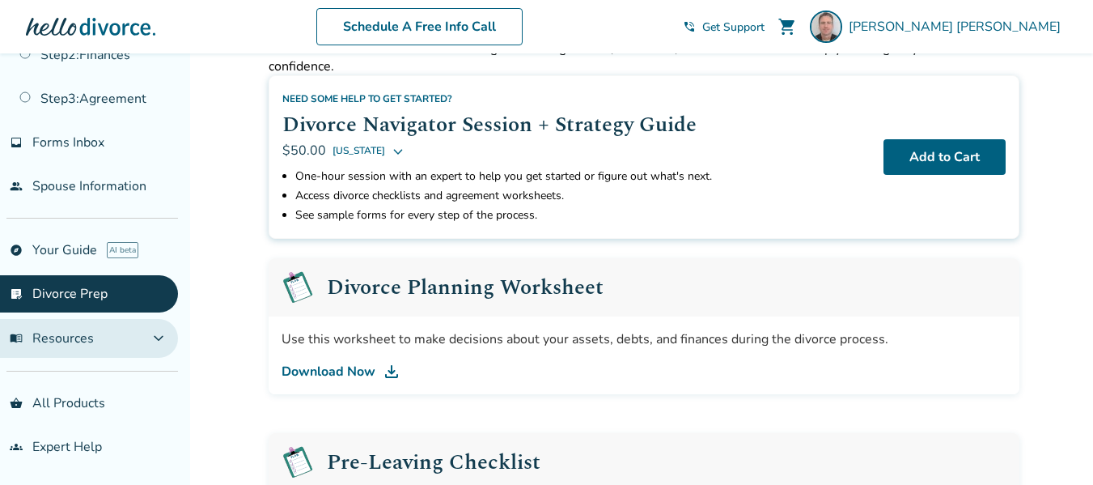
click at [64, 339] on span "menu_book Resources" at bounding box center [52, 338] width 84 height 18
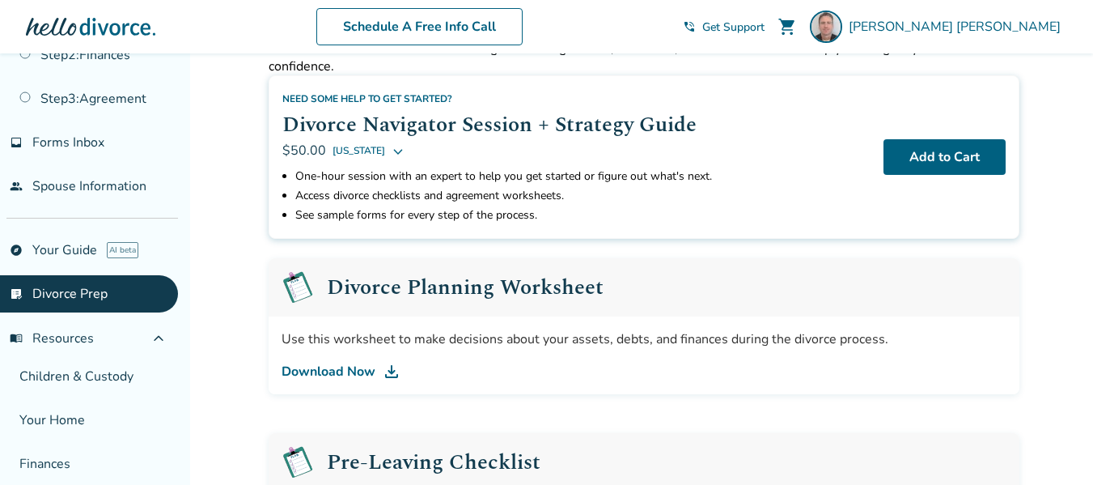
click at [392, 148] on icon at bounding box center [398, 150] width 13 height 13
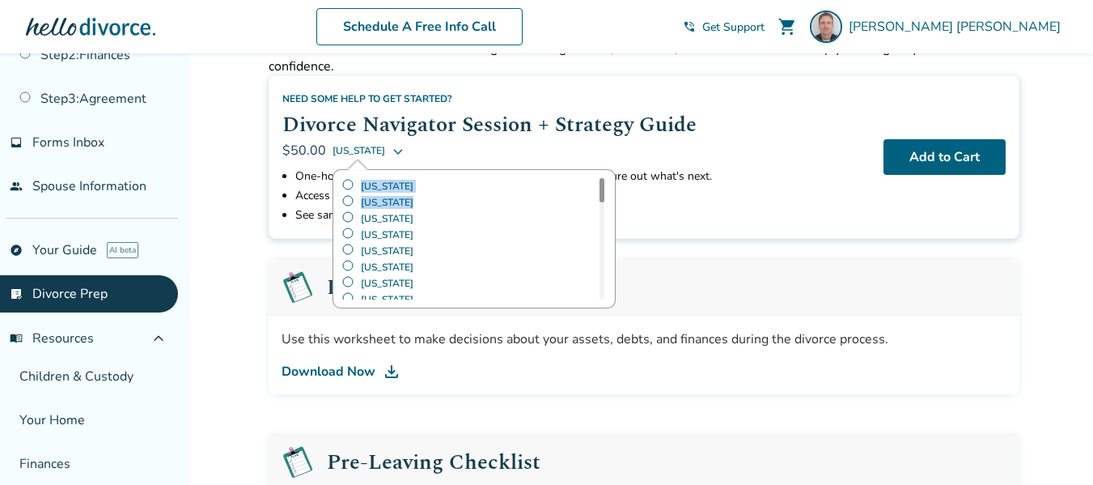
drag, startPoint x: 596, startPoint y: 192, endPoint x: 596, endPoint y: 218, distance: 26.7
click at [596, 218] on div "Alabama Alaska Arizona Arkansas California Colorado Connecticut Delaware Florid…" at bounding box center [473, 238] width 265 height 121
drag, startPoint x: 602, startPoint y: 196, endPoint x: 601, endPoint y: 250, distance: 54.2
click at [601, 250] on div at bounding box center [602, 238] width 5 height 121
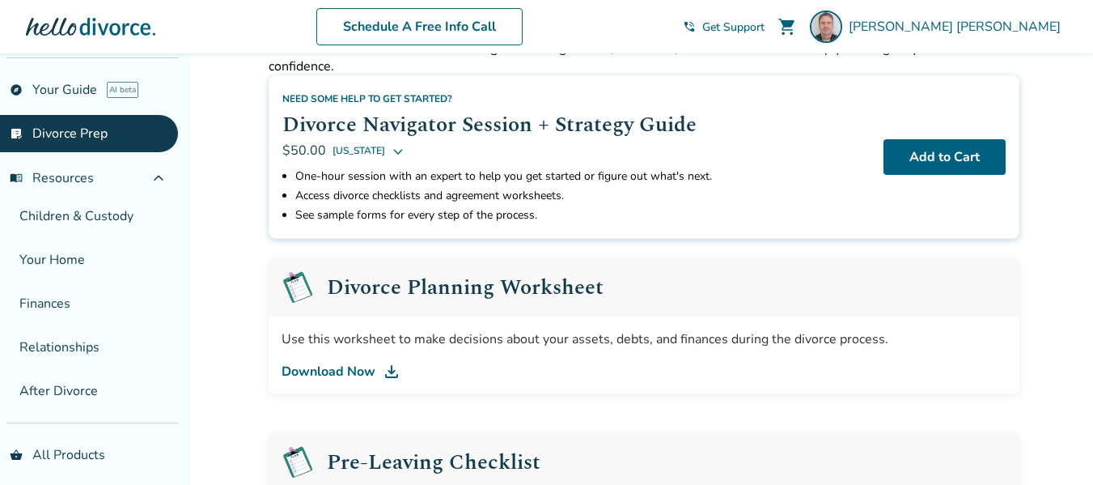
scroll to position [336, 0]
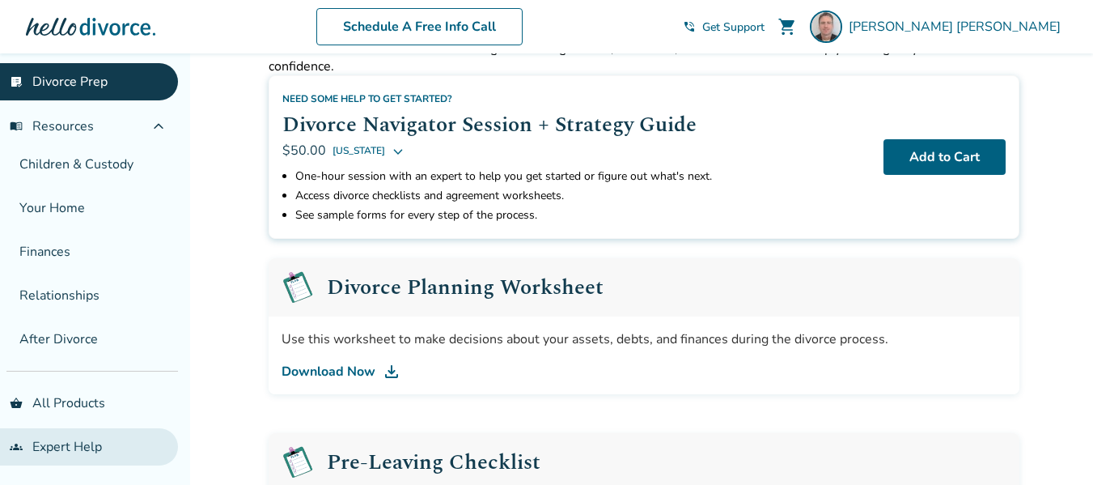
click at [64, 447] on link "groups Expert Help" at bounding box center [89, 446] width 178 height 37
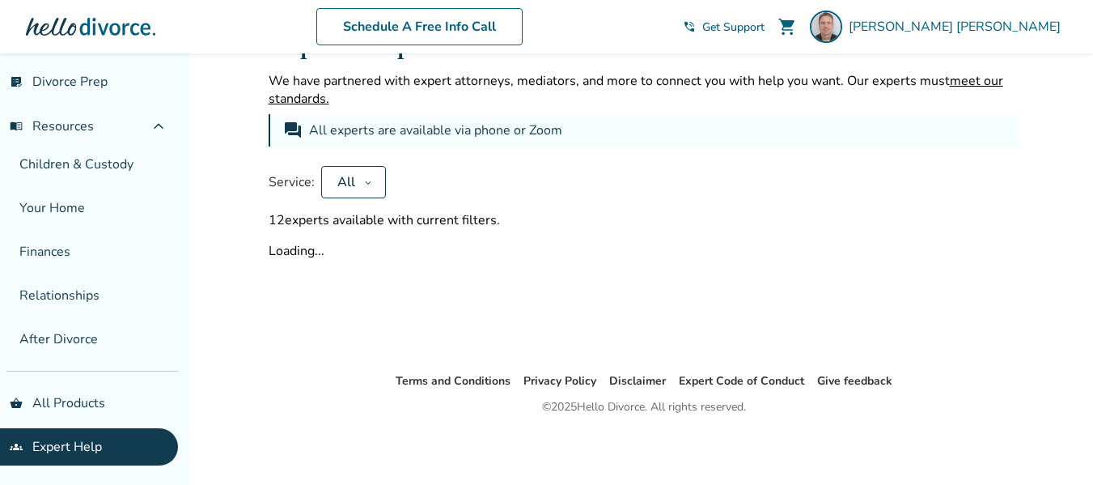
scroll to position [79, 0]
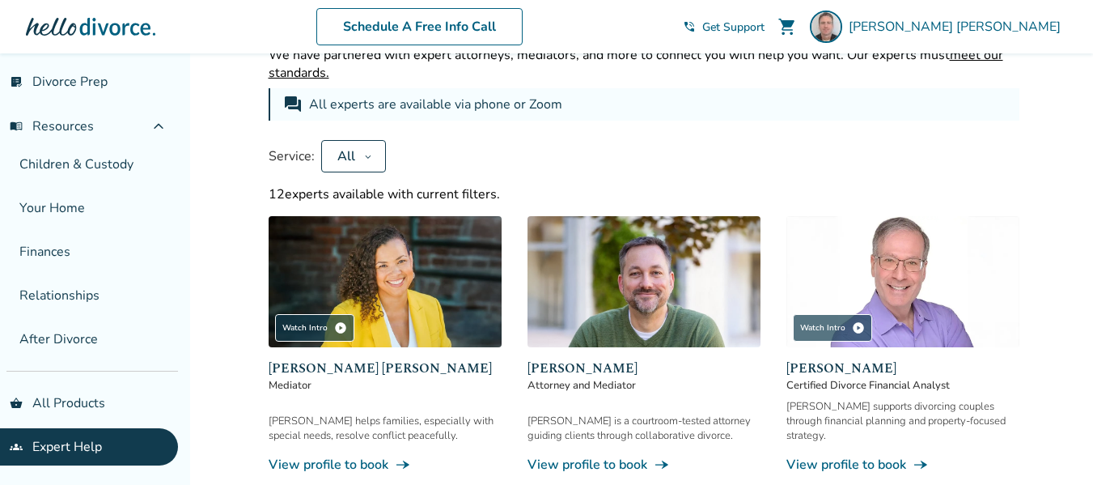
click at [998, 143] on div "Service: All" at bounding box center [644, 156] width 751 height 32
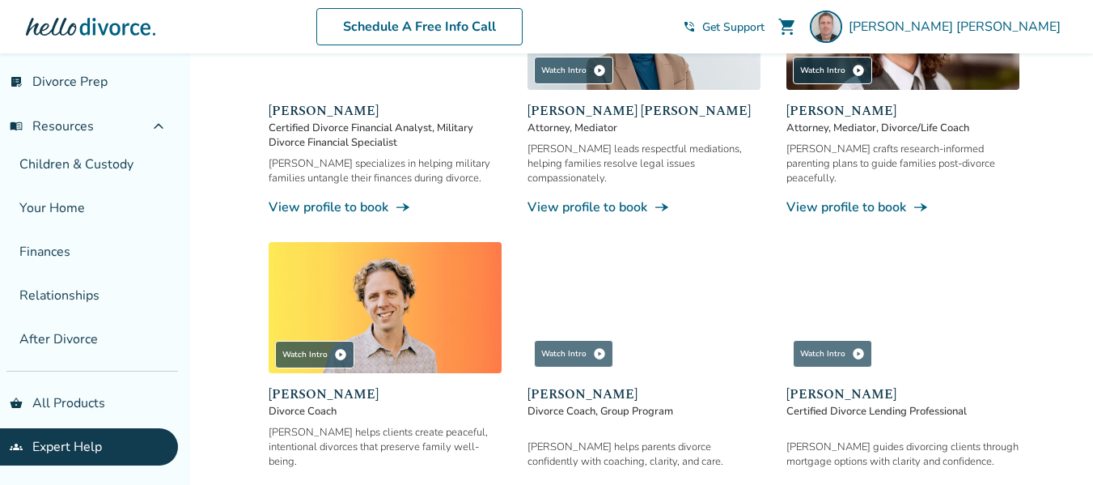
scroll to position [911, 0]
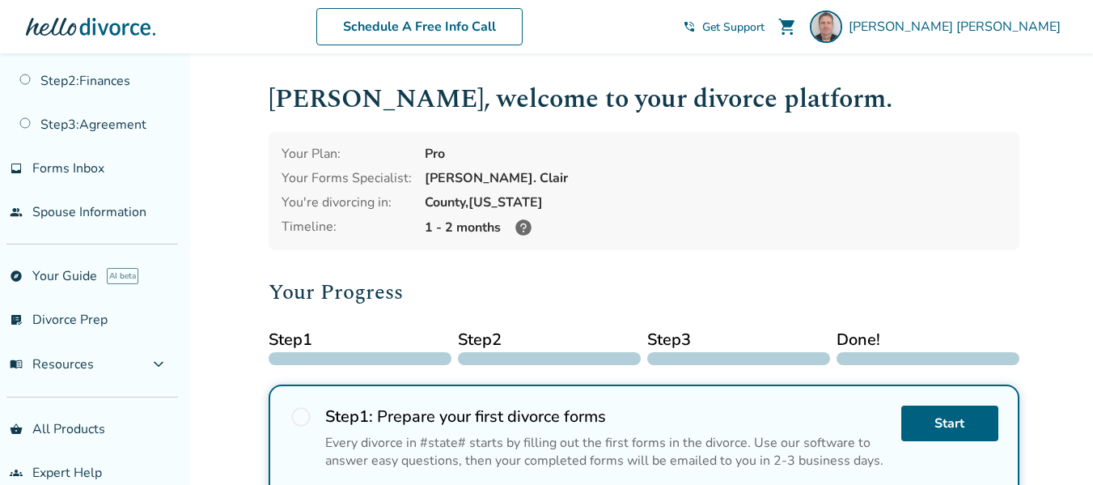
scroll to position [124, 0]
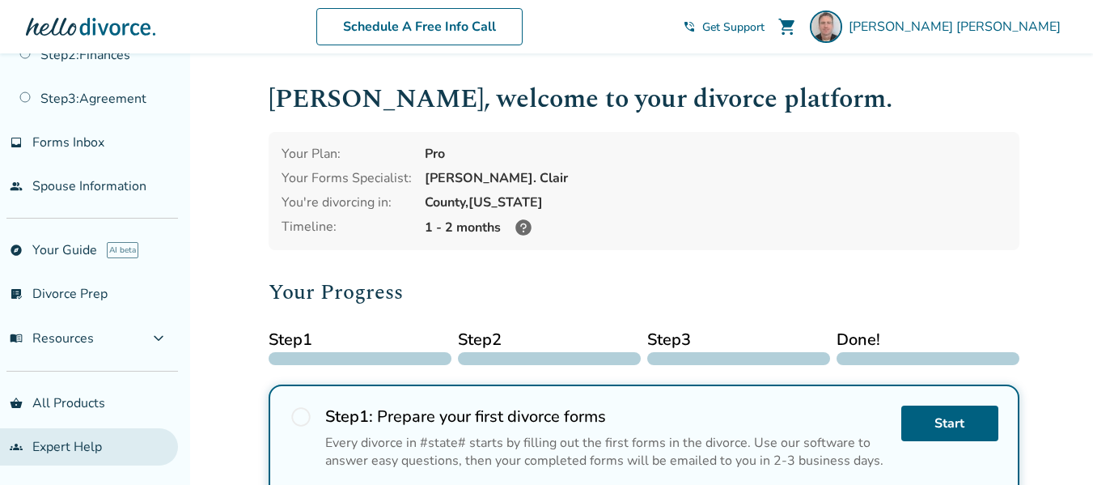
click at [29, 455] on link "groups Expert Help" at bounding box center [89, 446] width 178 height 37
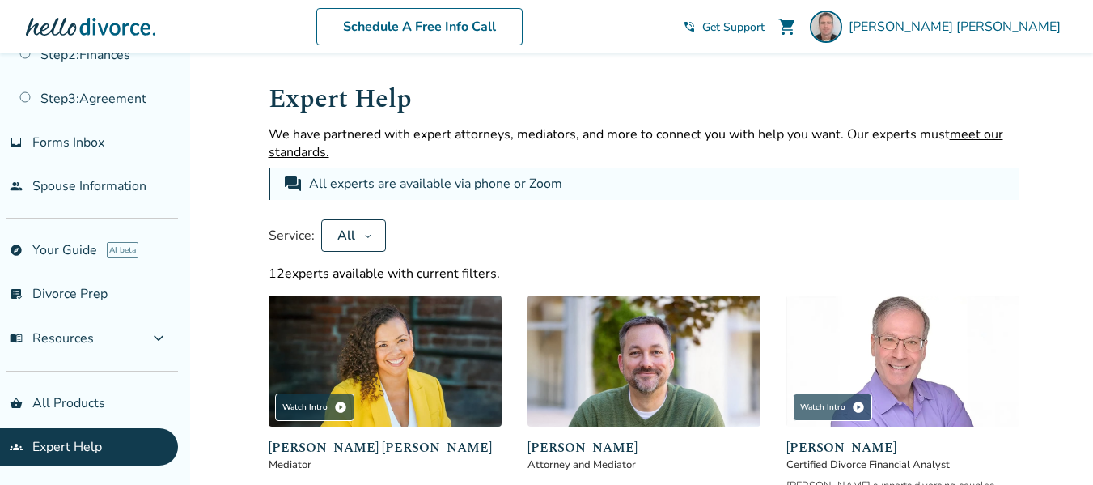
click at [360, 245] on button "All" at bounding box center [353, 235] width 65 height 32
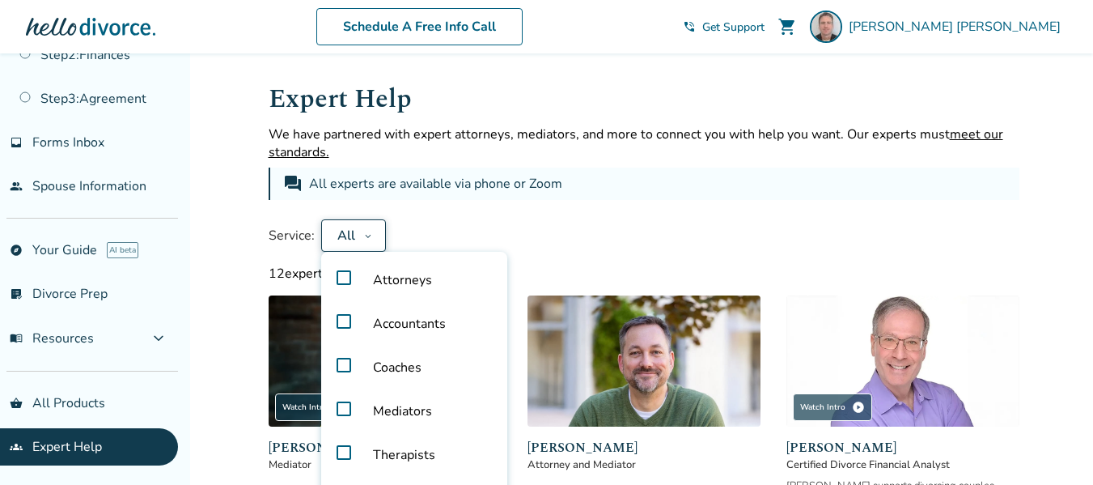
click at [337, 280] on label "Attorneys" at bounding box center [414, 280] width 173 height 44
click at [677, 223] on div "Service: Attorneys Attorneys Accountants Coaches Mediators Therapists Real Esta…" at bounding box center [644, 235] width 751 height 32
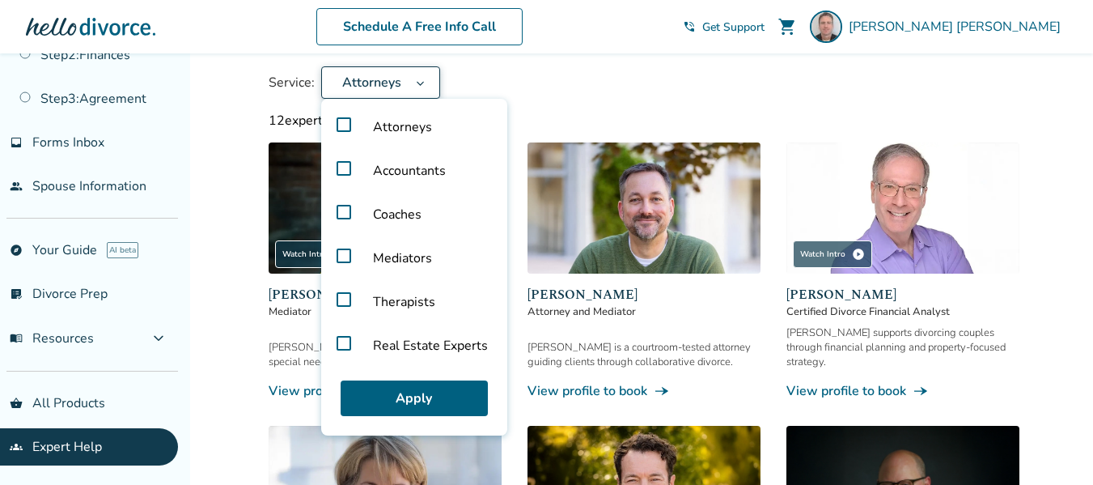
scroll to position [159, 0]
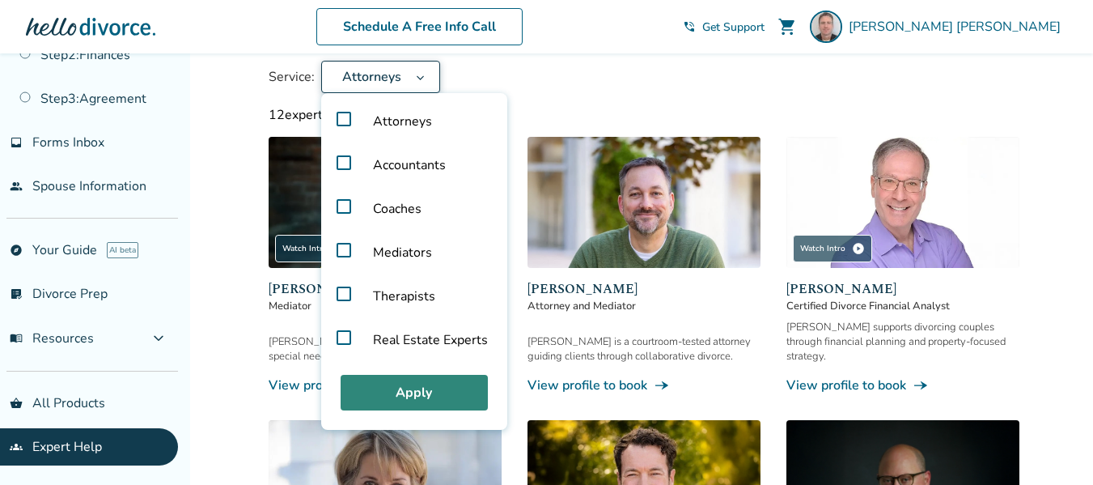
click at [414, 397] on button "Apply" at bounding box center [414, 393] width 147 height 36
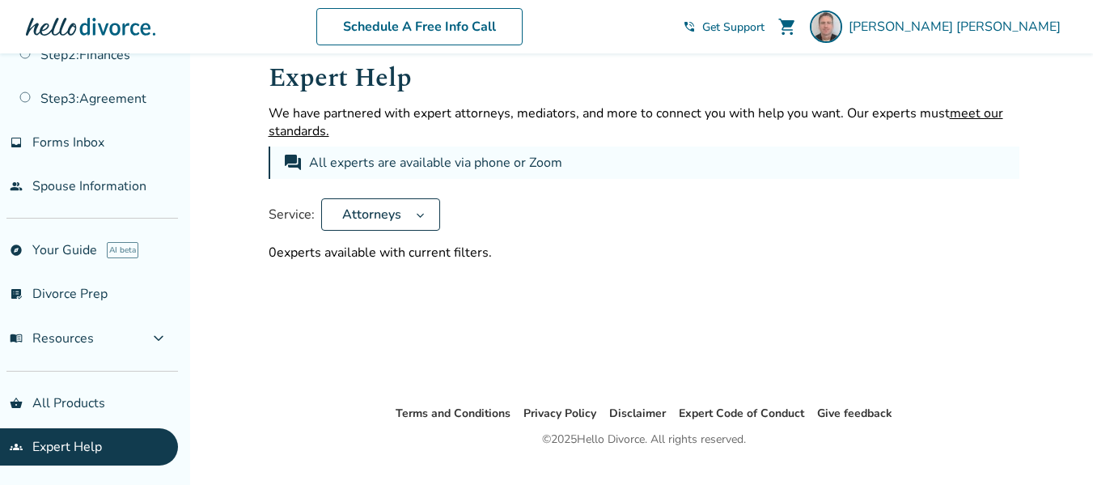
scroll to position [28, 0]
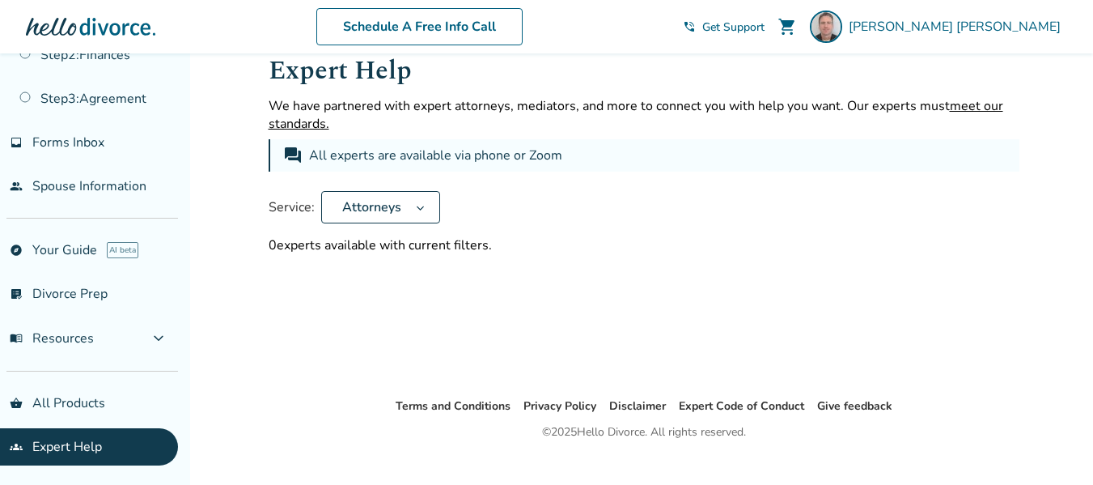
click at [769, 223] on div "Service: Attorneys" at bounding box center [644, 207] width 751 height 32
click at [430, 214] on button "Attorneys" at bounding box center [380, 207] width 119 height 32
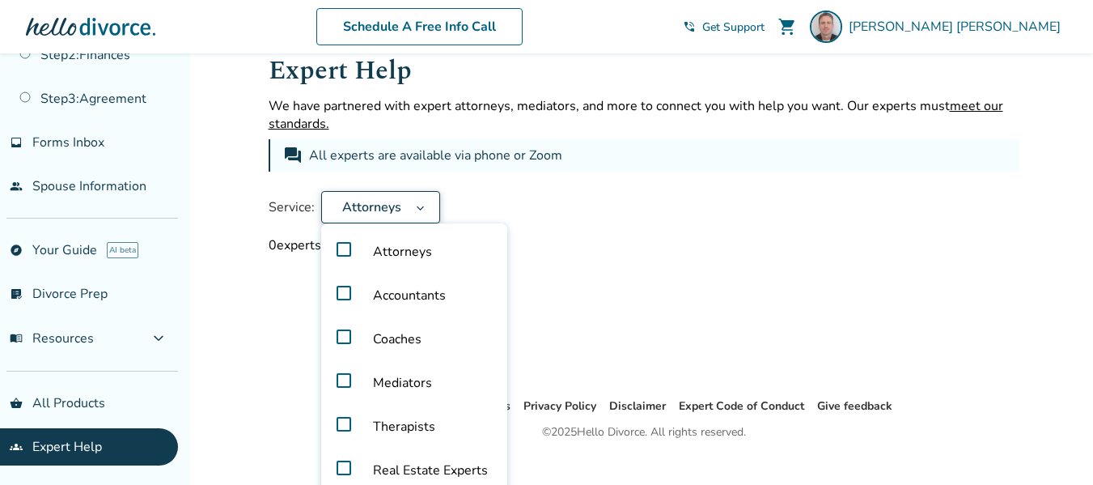
click at [338, 379] on label "Mediators" at bounding box center [414, 383] width 173 height 44
click at [335, 337] on label "Coaches" at bounding box center [414, 339] width 173 height 44
click at [581, 242] on div "0 experts available with current filters." at bounding box center [644, 245] width 751 height 18
click at [761, 214] on div "Service: Attorneys Mediators Coaches Attorneys Accountants Coaches Mediators Th…" at bounding box center [644, 207] width 751 height 32
click at [851, 218] on div "Service: Attorneys Mediators Coaches Attorneys Accountants Coaches Mediators Th…" at bounding box center [644, 207] width 751 height 32
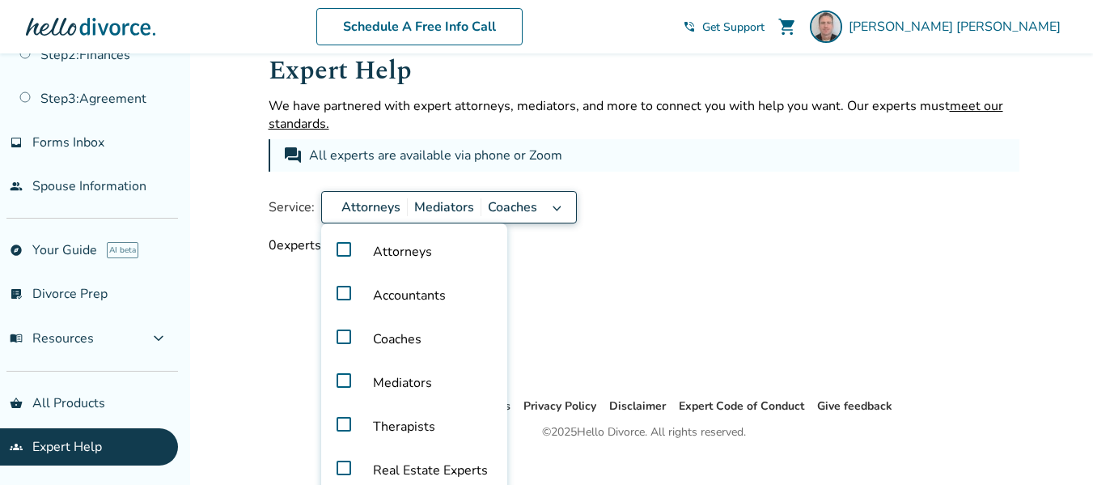
scroll to position [50, 0]
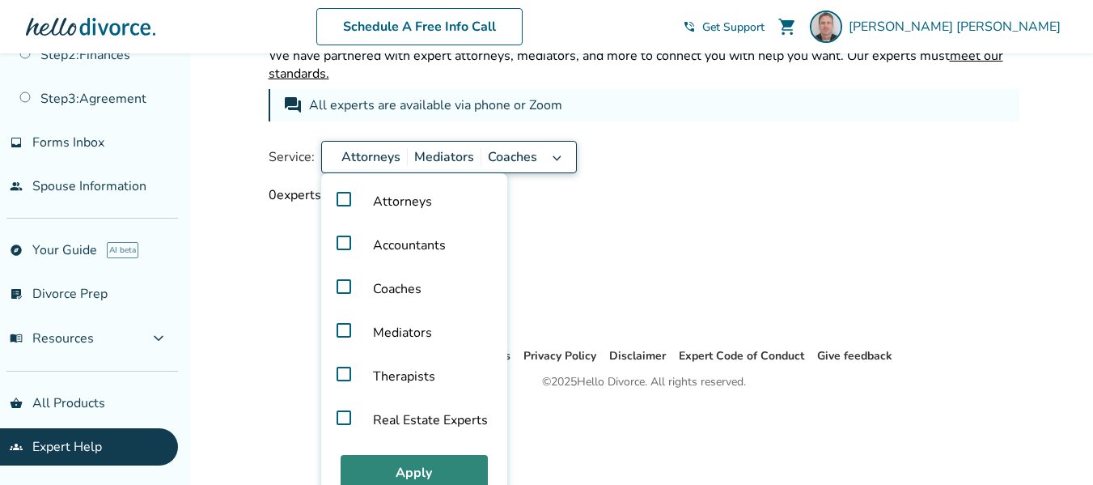
click at [373, 468] on button "Apply" at bounding box center [414, 473] width 147 height 36
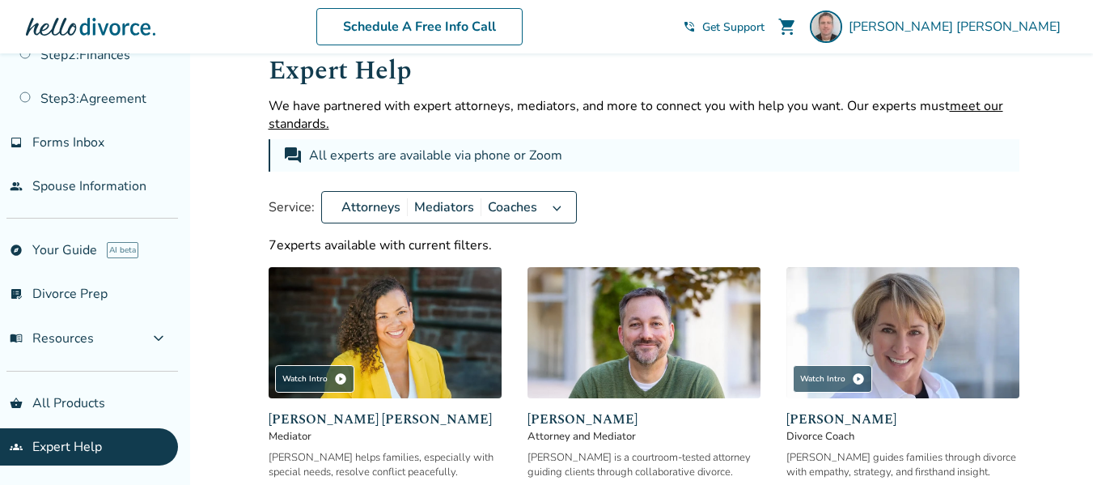
scroll to position [0, 0]
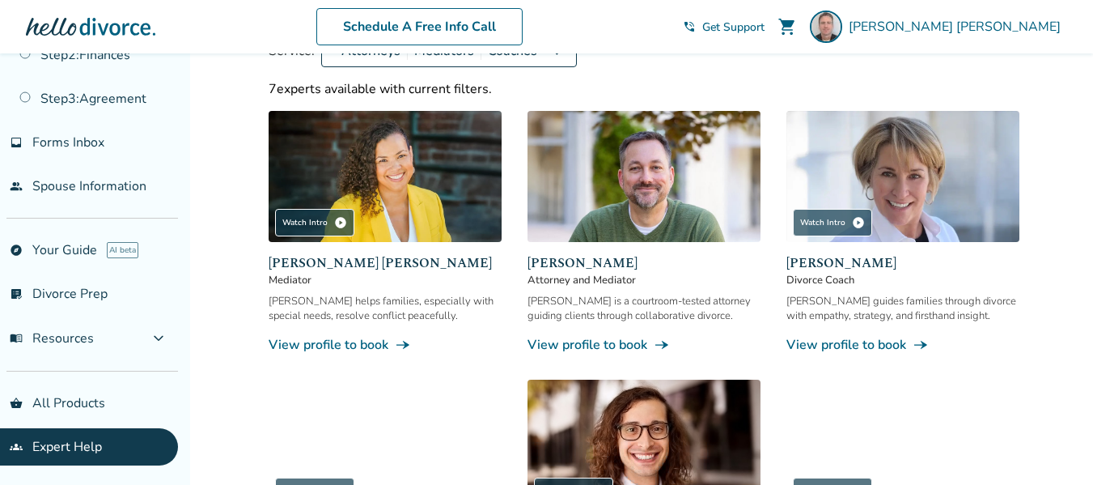
scroll to position [120, 0]
